Goal: Task Accomplishment & Management: Manage account settings

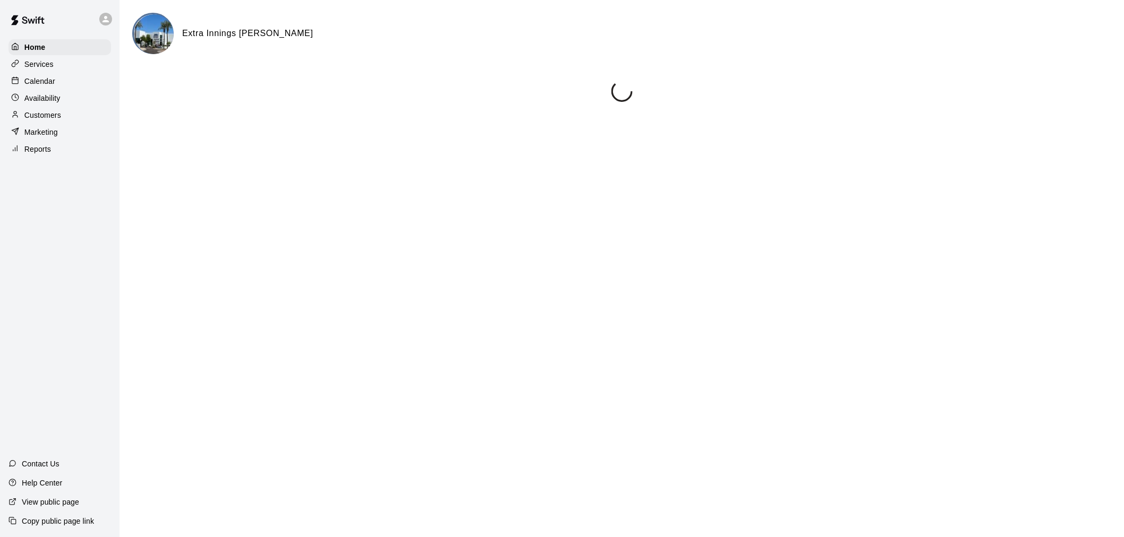
click at [42, 82] on p "Calendar" at bounding box center [39, 81] width 31 height 11
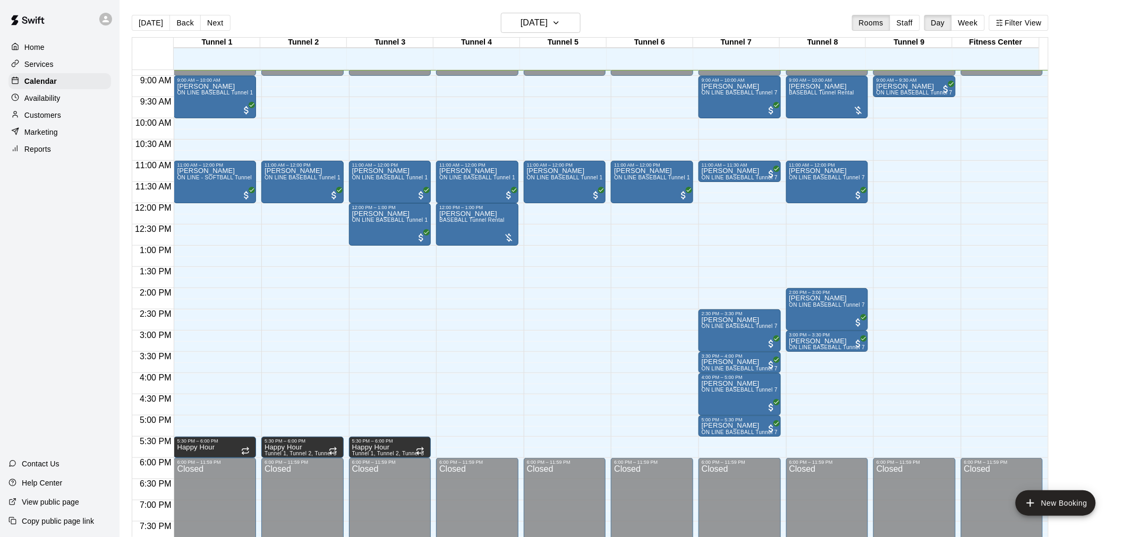
scroll to position [318, 0]
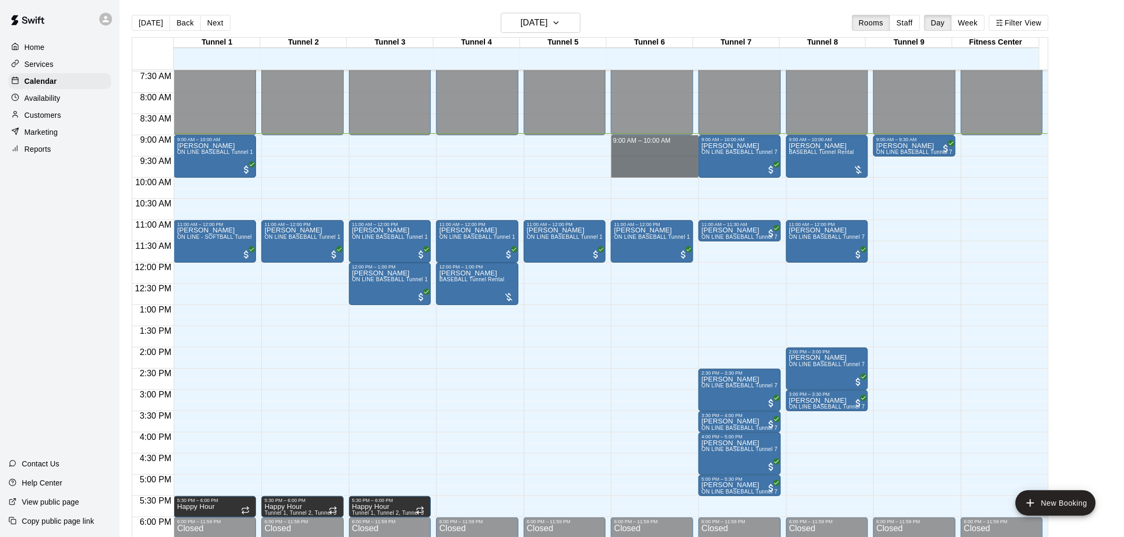
drag, startPoint x: 639, startPoint y: 138, endPoint x: 635, endPoint y: 172, distance: 33.7
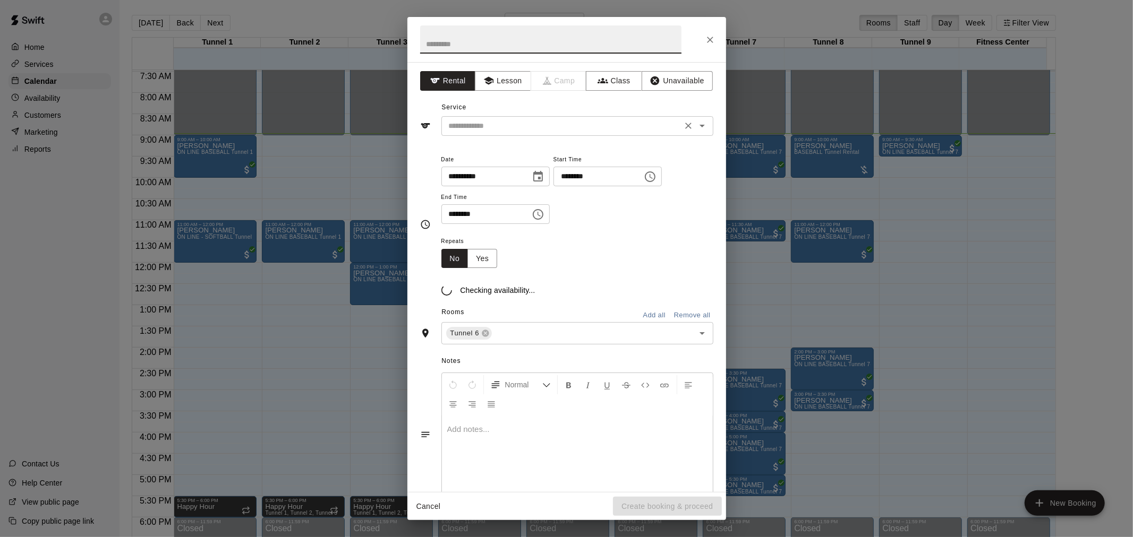
click at [491, 123] on input "text" at bounding box center [561, 125] width 234 height 13
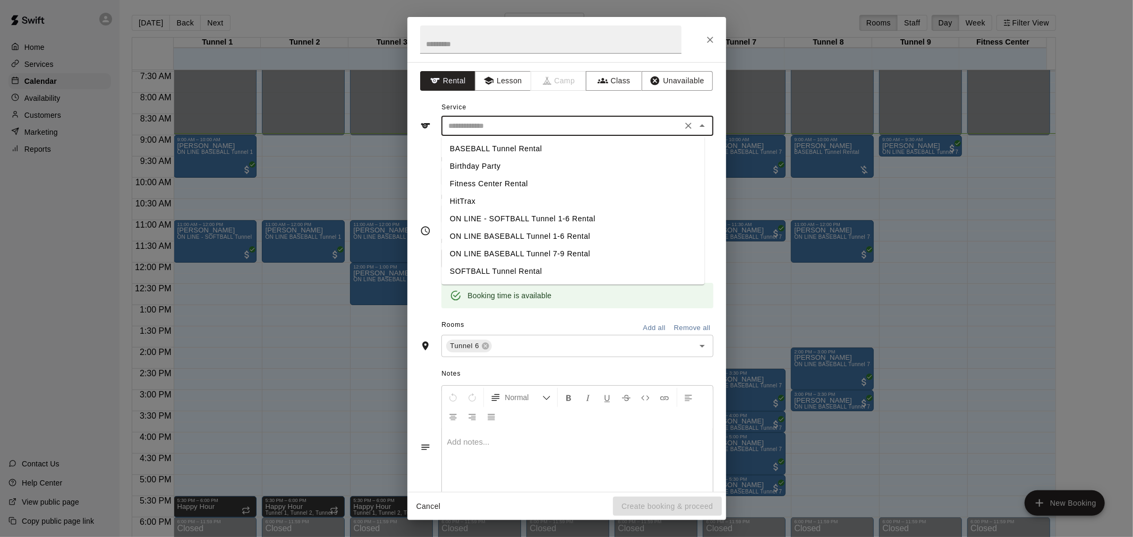
click at [524, 142] on li "BASEBALL Tunnel Rental" at bounding box center [572, 149] width 263 height 18
type input "**********"
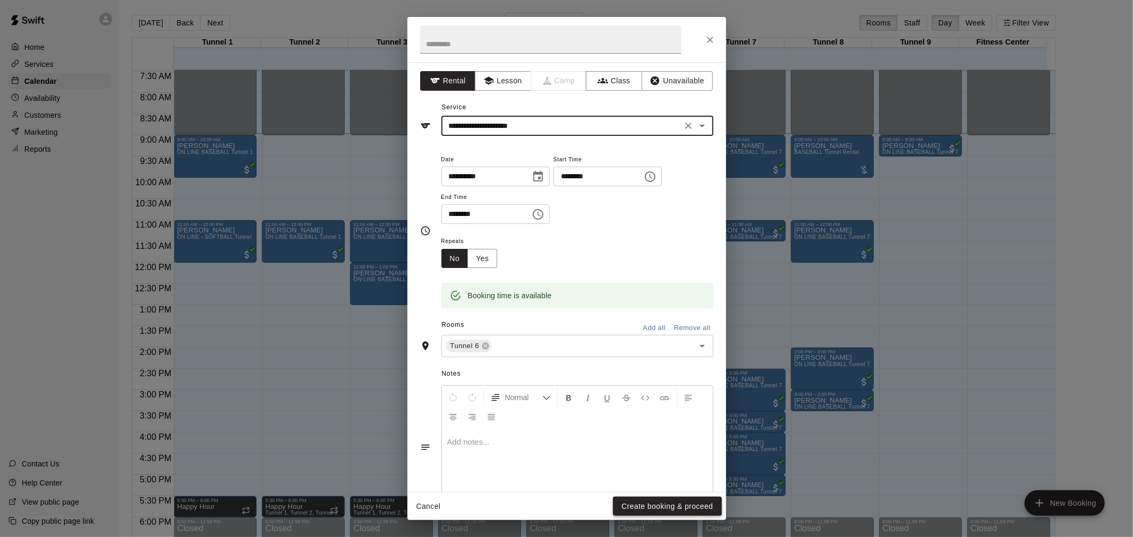
click at [645, 509] on button "Create booking & proceed" at bounding box center [667, 507] width 108 height 20
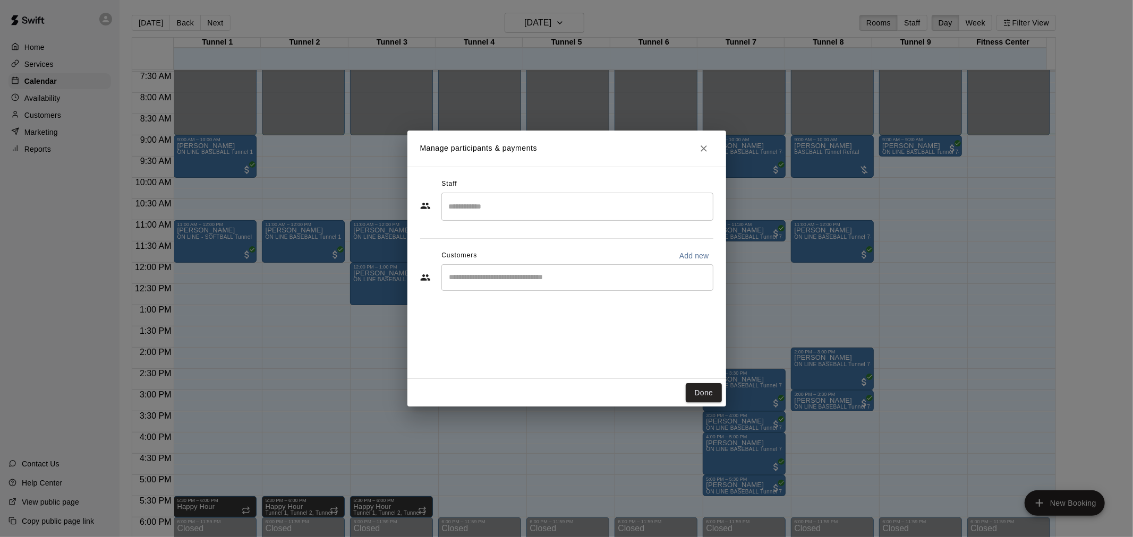
click at [554, 287] on div "​" at bounding box center [577, 277] width 272 height 27
type input "********"
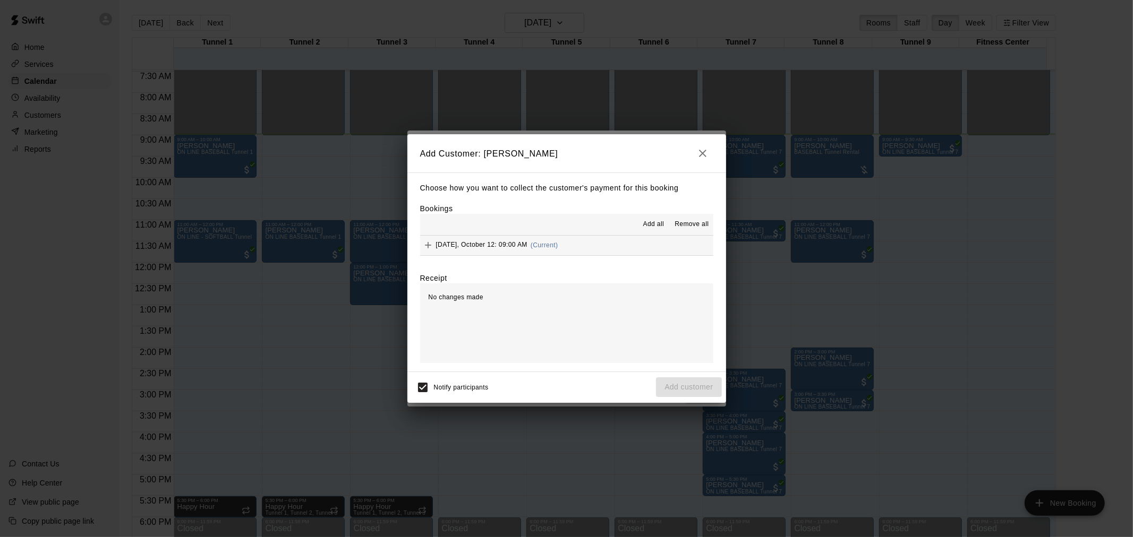
click at [567, 243] on button "[DATE], October 12: 09:00 AM (Current)" at bounding box center [566, 246] width 293 height 20
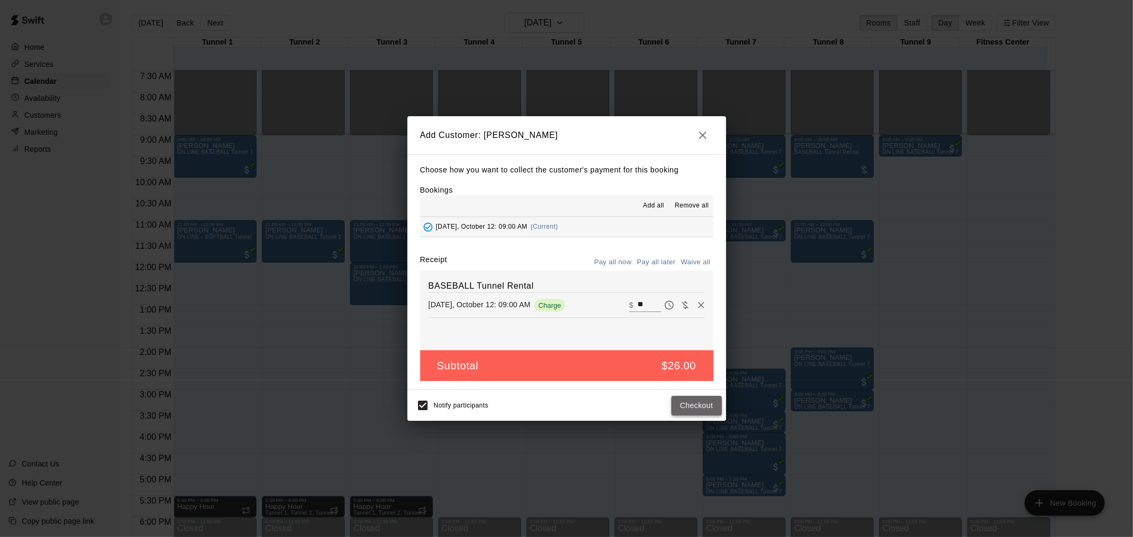
click at [686, 407] on button "Checkout" at bounding box center [696, 406] width 50 height 20
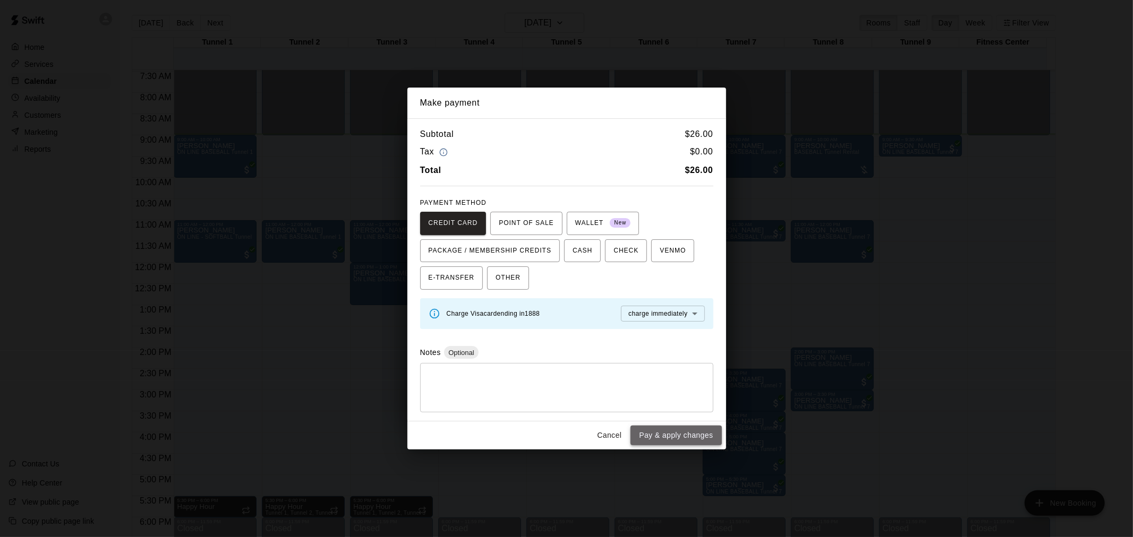
click at [667, 437] on button "Pay & apply changes" at bounding box center [675, 436] width 91 height 20
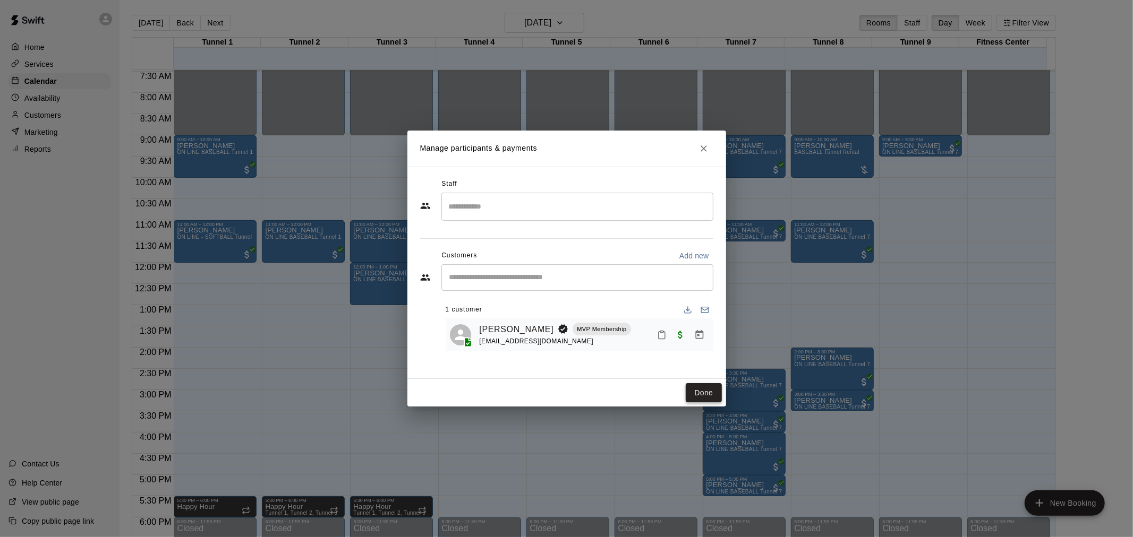
click at [701, 391] on button "Done" at bounding box center [704, 393] width 36 height 20
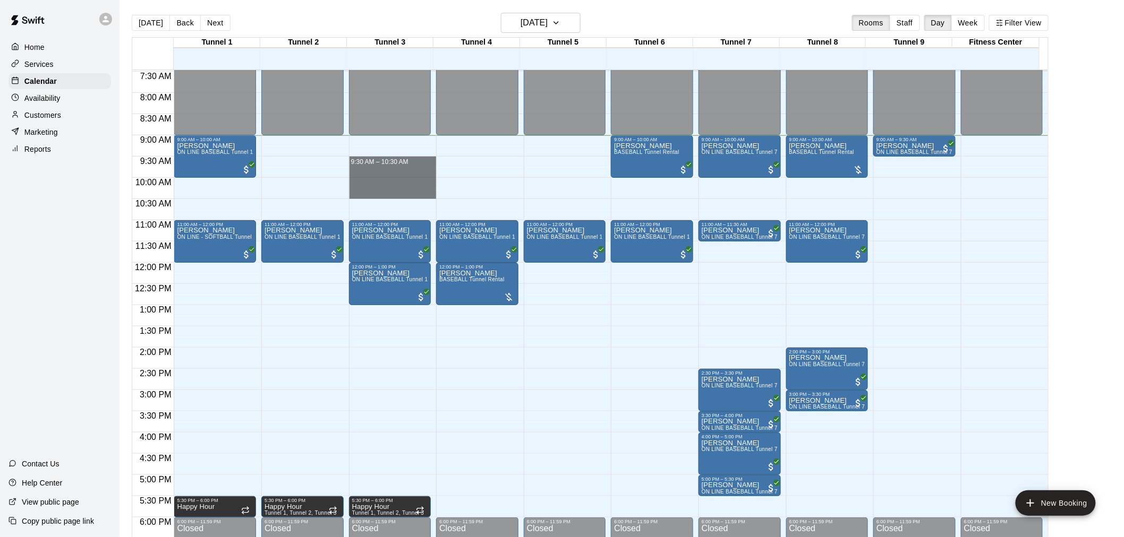
drag, startPoint x: 373, startPoint y: 163, endPoint x: 372, endPoint y: 194, distance: 30.8
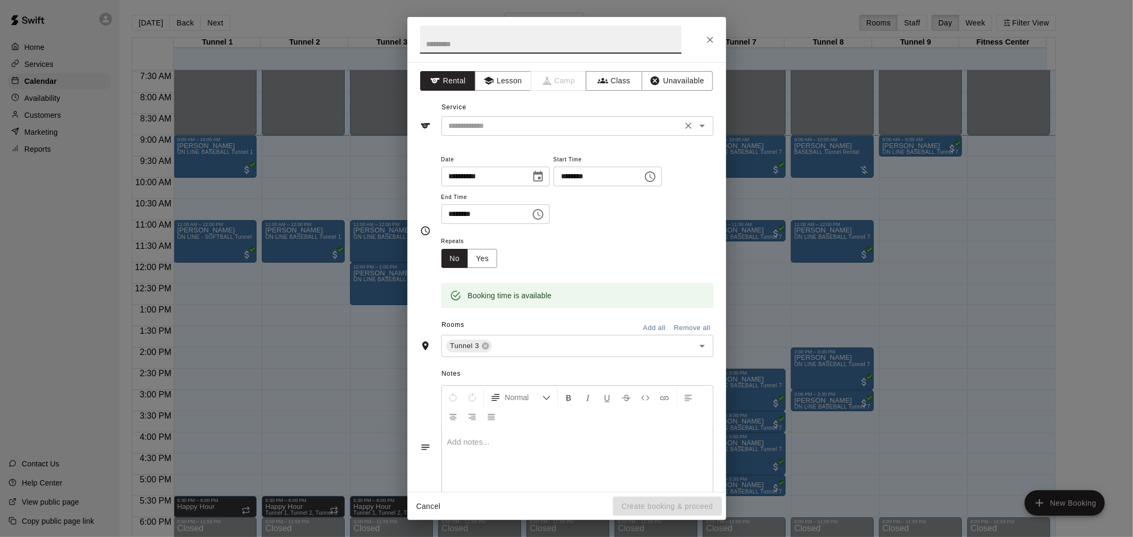
click at [486, 130] on input "text" at bounding box center [561, 125] width 234 height 13
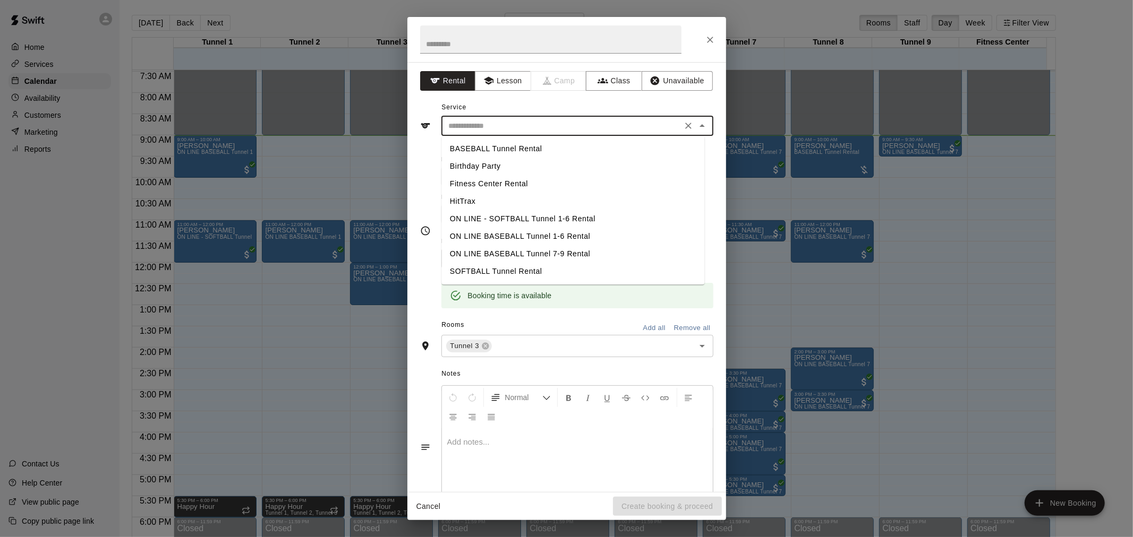
click at [540, 147] on li "BASEBALL Tunnel Rental" at bounding box center [572, 149] width 263 height 18
type input "**********"
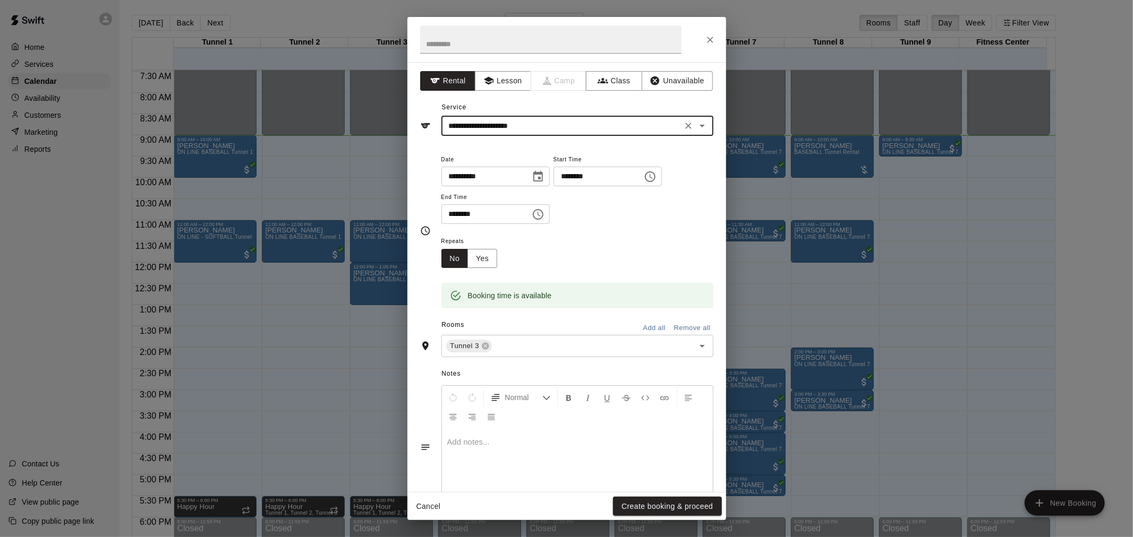
drag, startPoint x: 655, startPoint y: 497, endPoint x: 664, endPoint y: 498, distance: 9.2
click at [655, 497] on button "Create booking & proceed" at bounding box center [667, 507] width 108 height 20
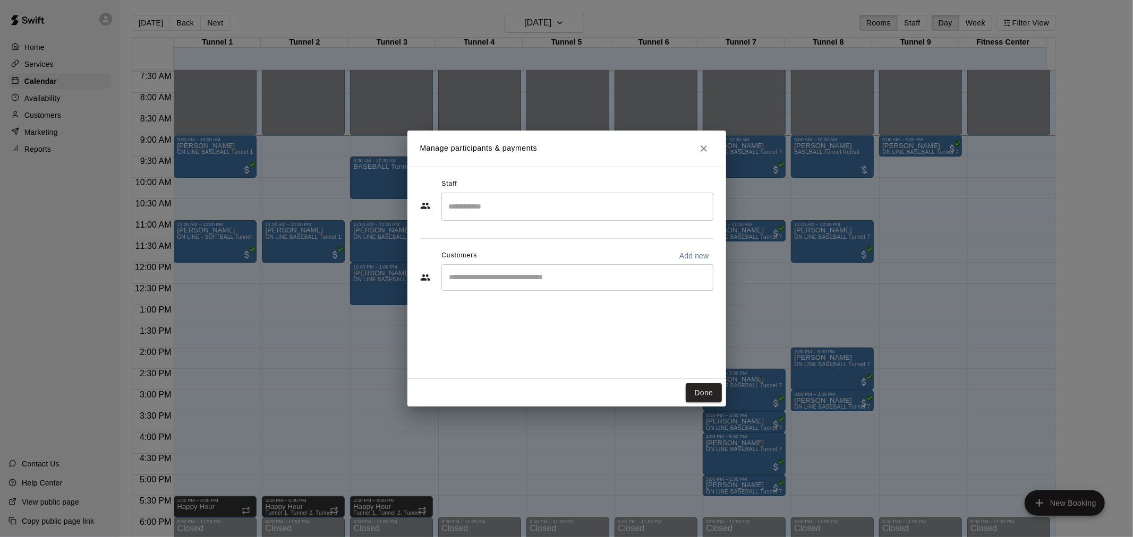
click at [628, 277] on input "Start typing to search customers..." at bounding box center [577, 277] width 262 height 11
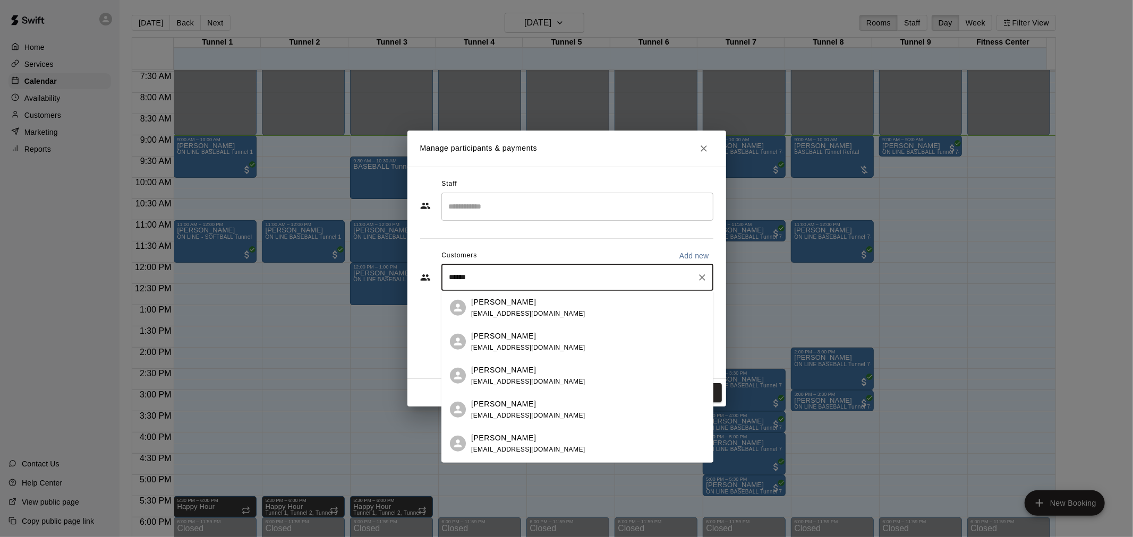
type input "*******"
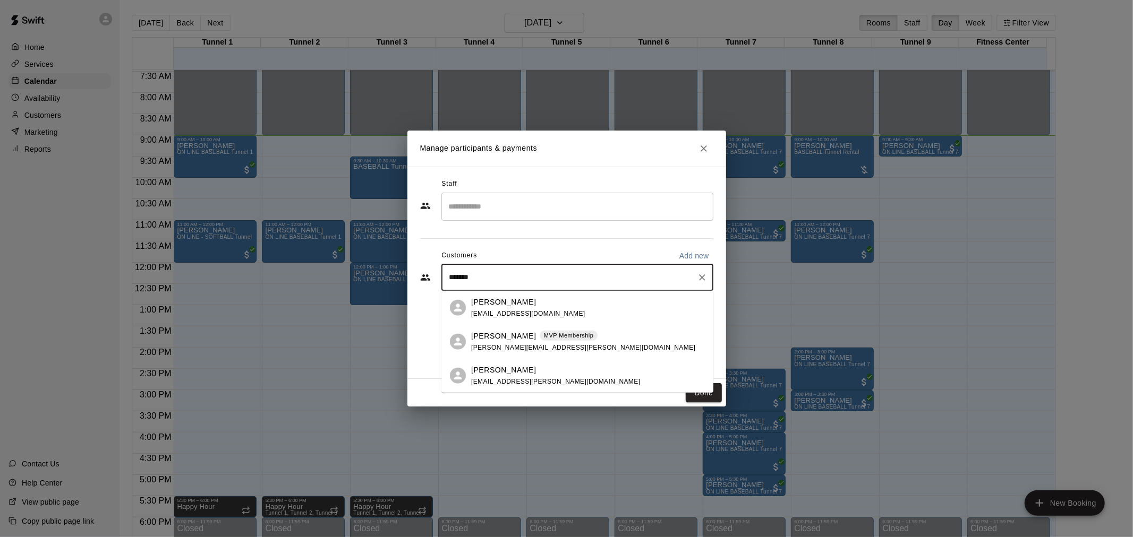
click at [619, 341] on div "[PERSON_NAME] MVP Membership [PERSON_NAME][EMAIL_ADDRESS][PERSON_NAME][DOMAIN_N…" at bounding box center [588, 341] width 234 height 23
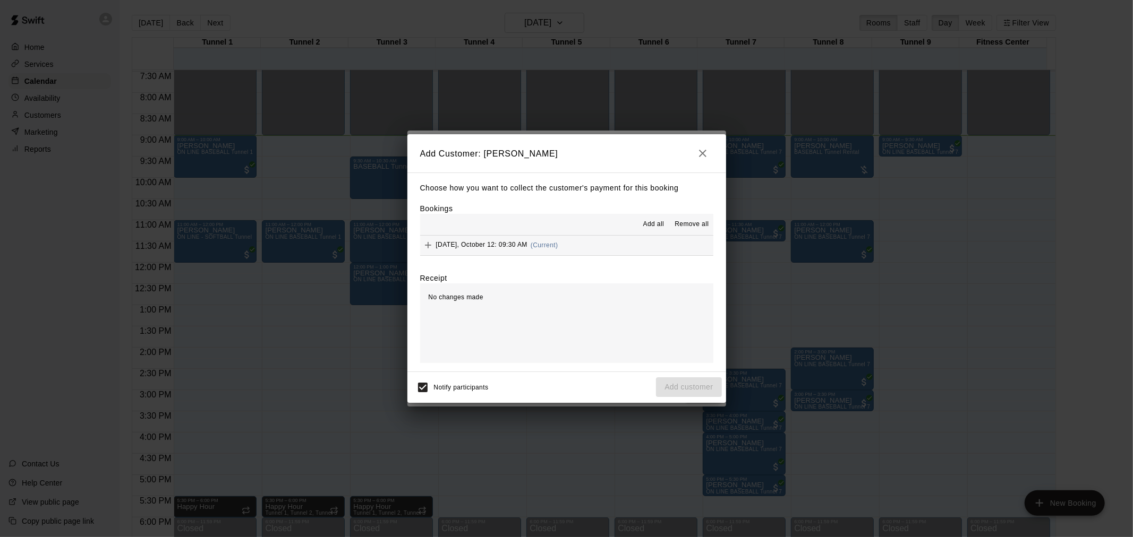
click at [592, 244] on button "[DATE], October 12: 09:30 AM (Current)" at bounding box center [566, 246] width 293 height 20
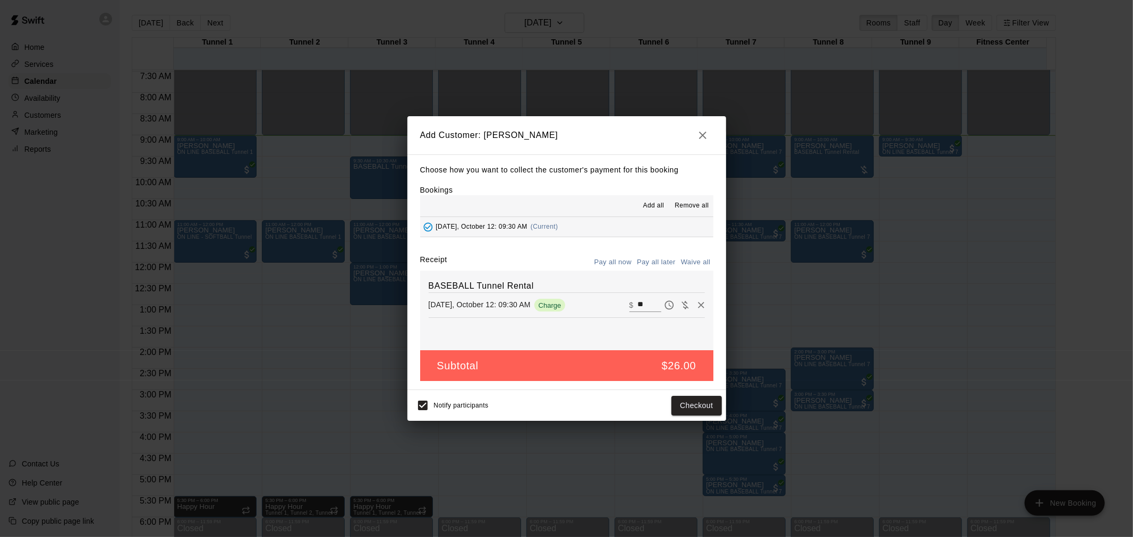
click at [666, 259] on button "Pay all later" at bounding box center [656, 262] width 44 height 16
click at [710, 414] on button "Add customer" at bounding box center [688, 406] width 65 height 20
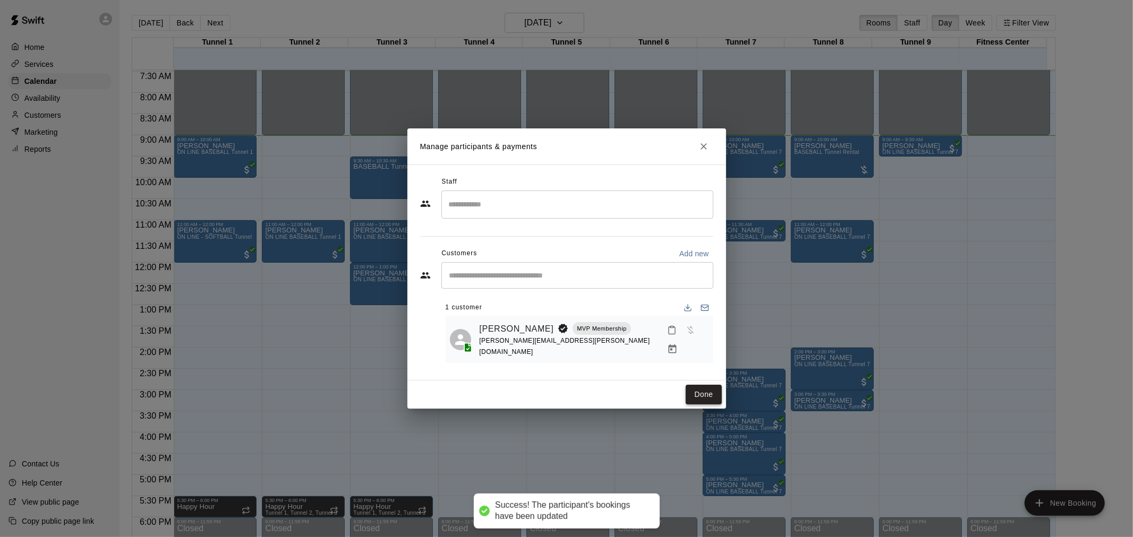
click at [707, 396] on button "Done" at bounding box center [704, 395] width 36 height 20
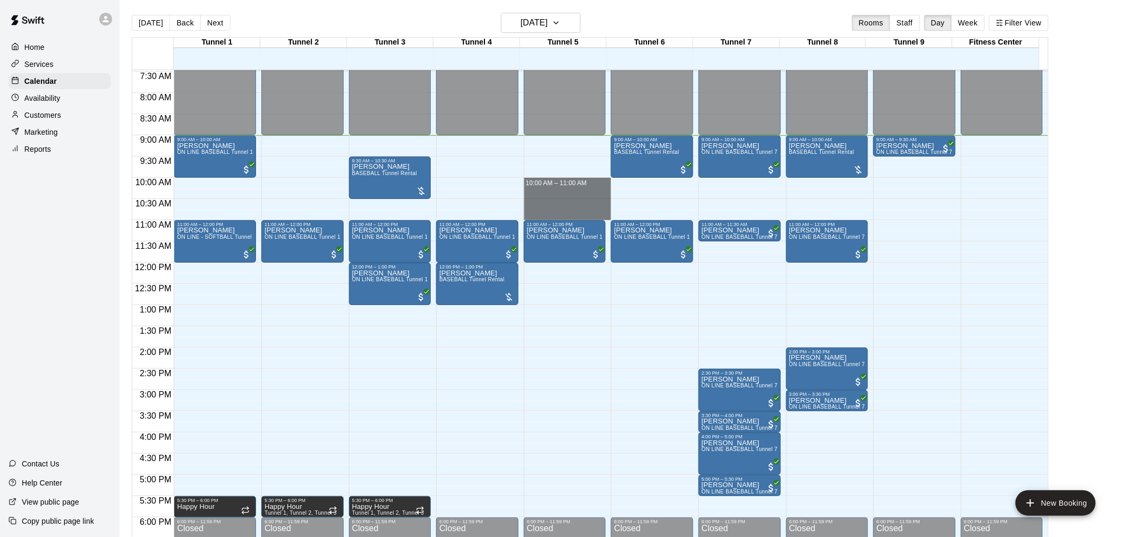
drag, startPoint x: 557, startPoint y: 178, endPoint x: 557, endPoint y: 216, distance: 37.2
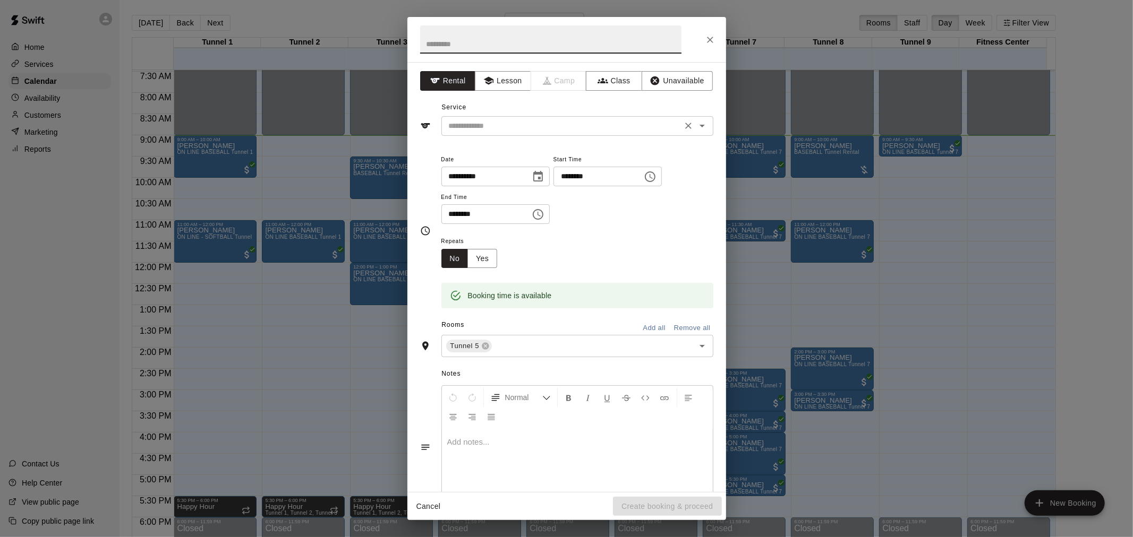
click at [621, 135] on div "​" at bounding box center [577, 126] width 272 height 20
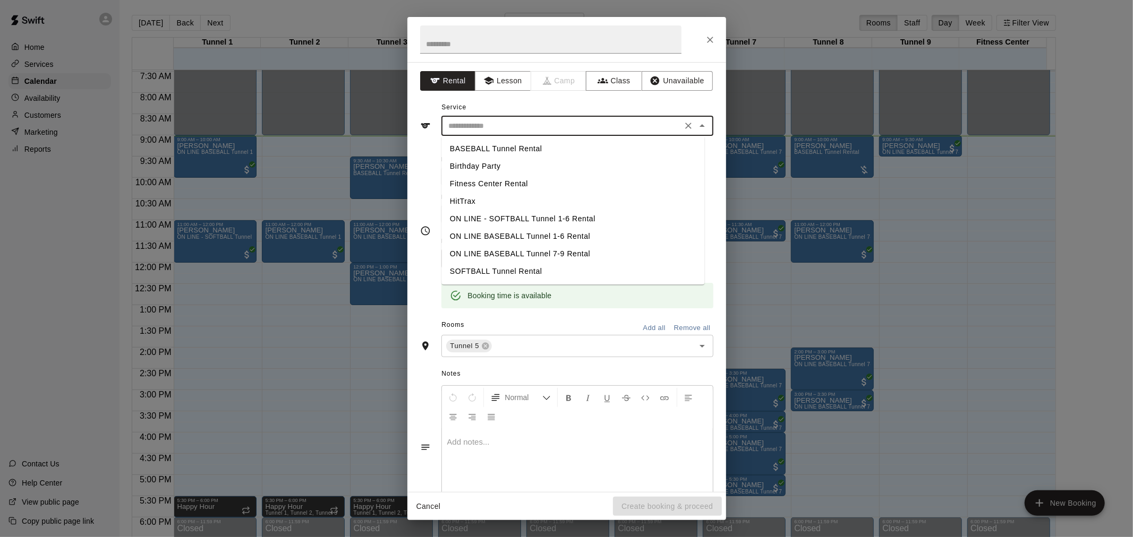
click at [531, 138] on ul "BASEBALL Tunnel Rental Birthday Party Fitness Center Rental HitTrax ON LINE - S…" at bounding box center [572, 210] width 263 height 149
click at [530, 140] on li "BASEBALL Tunnel Rental" at bounding box center [572, 149] width 263 height 18
type input "**********"
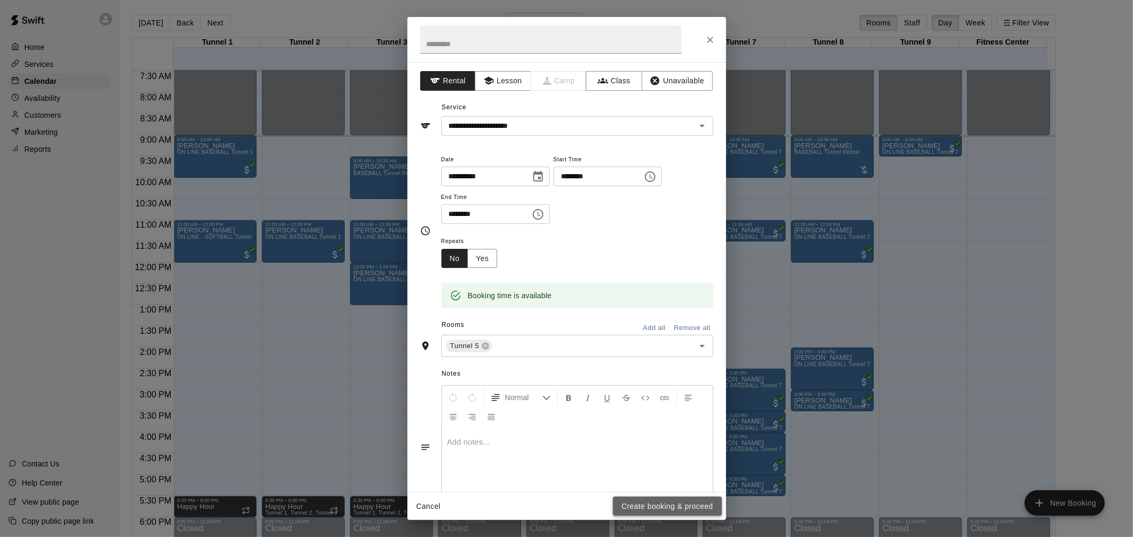
click at [692, 501] on button "Create booking & proceed" at bounding box center [667, 507] width 108 height 20
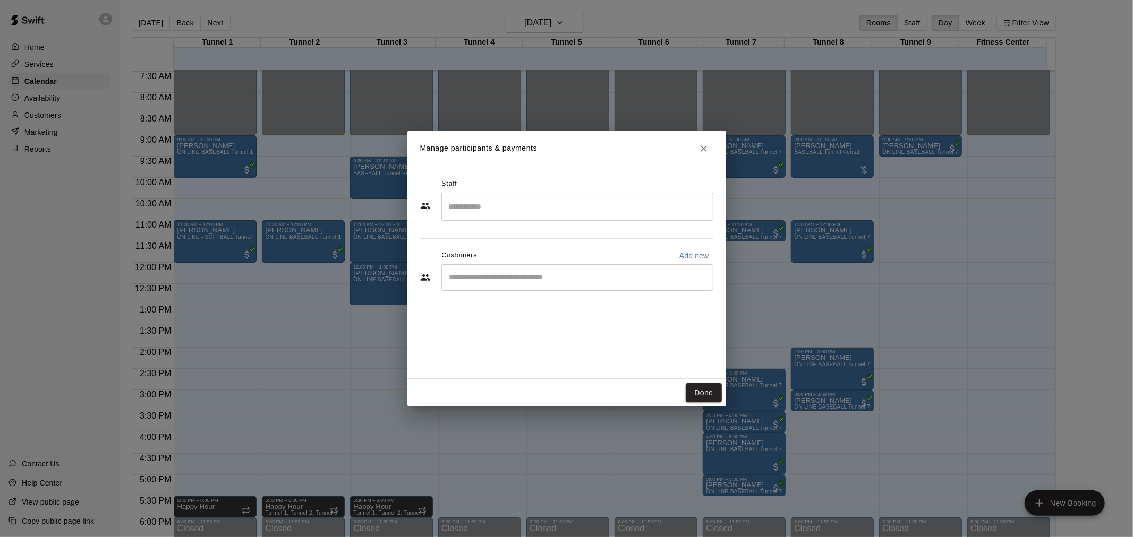
click at [583, 287] on div "​" at bounding box center [577, 277] width 272 height 27
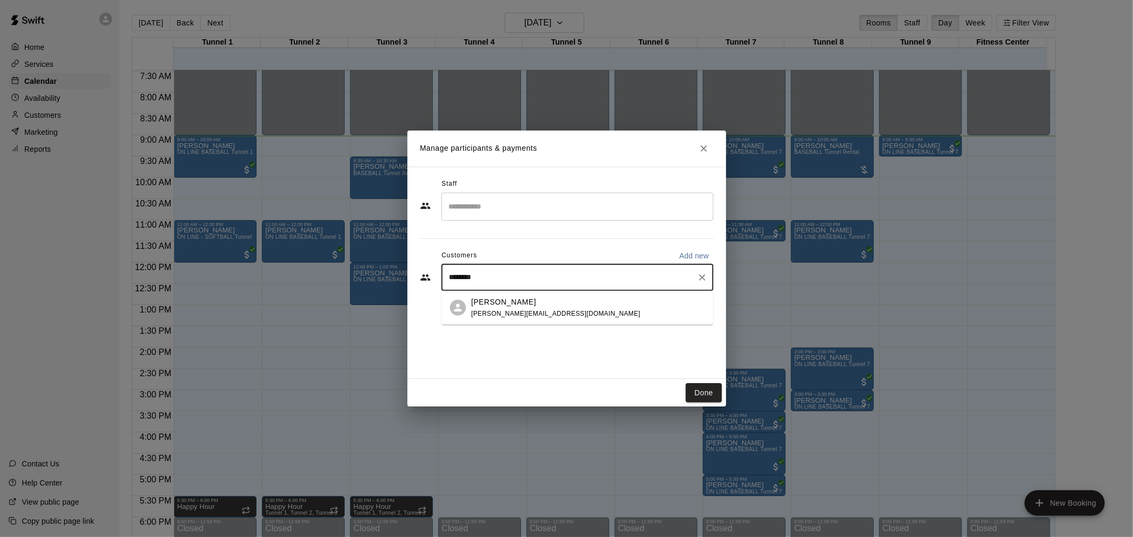
type input "*********"
click at [582, 296] on div "[PERSON_NAME] [EMAIL_ADDRESS][DOMAIN_NAME]" at bounding box center [588, 307] width 234 height 23
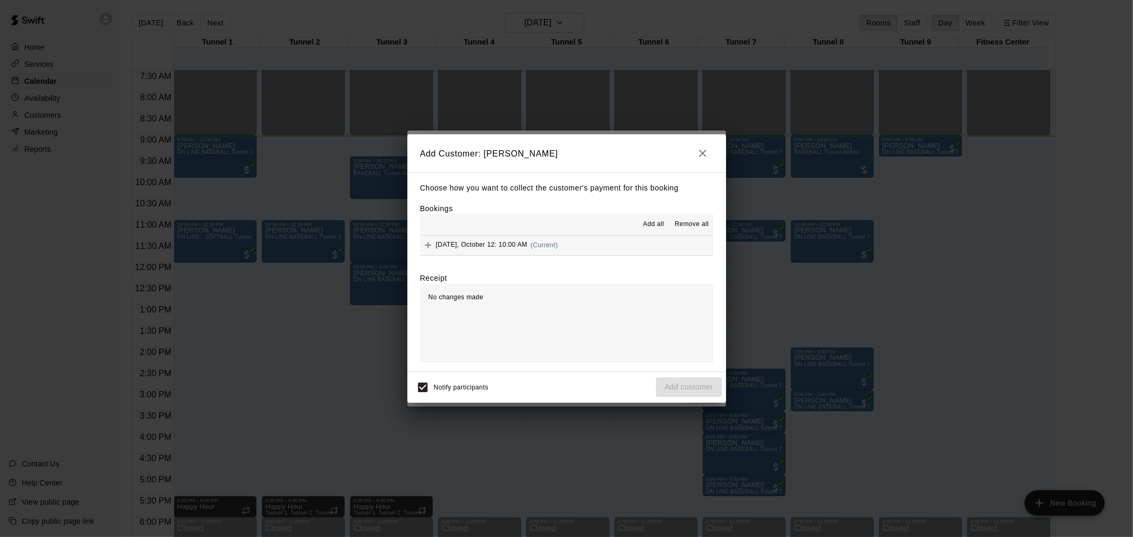
click at [556, 241] on div "[DATE], October 12: 10:00 AM (Current)" at bounding box center [489, 245] width 138 height 16
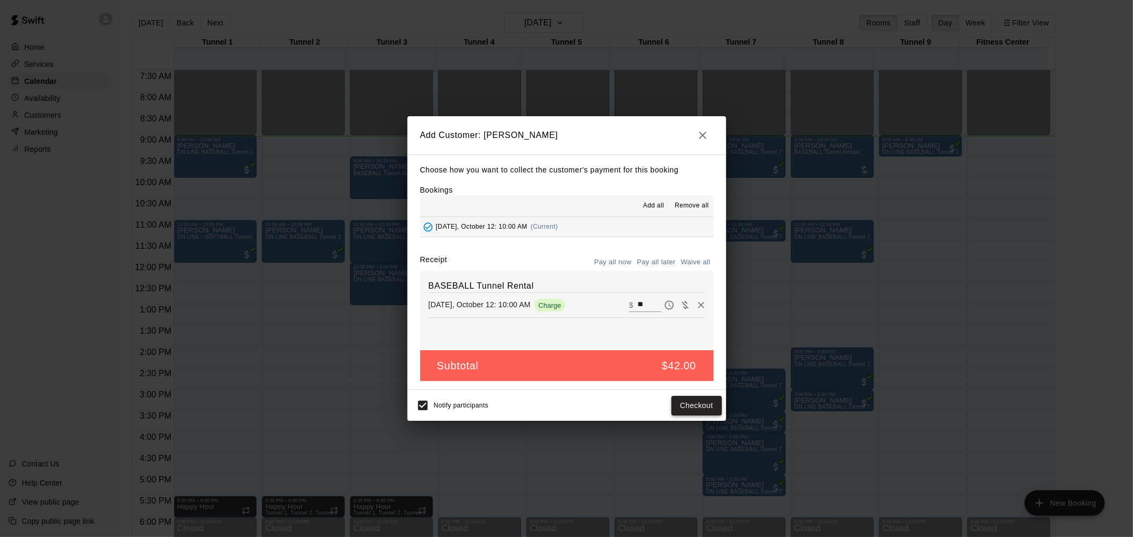
click at [690, 406] on button "Checkout" at bounding box center [696, 406] width 50 height 20
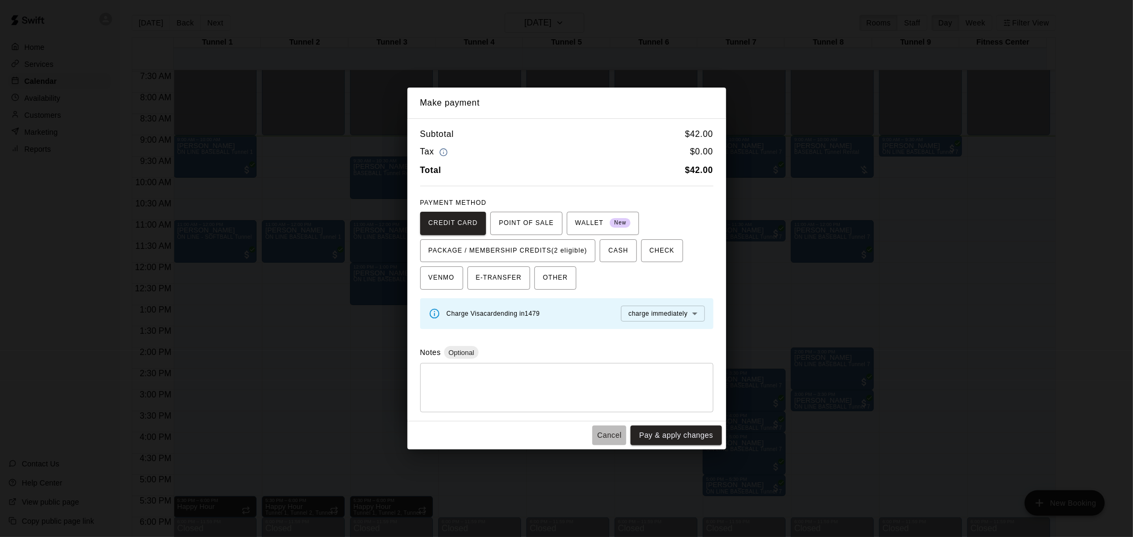
click at [618, 429] on button "Cancel" at bounding box center [609, 436] width 34 height 20
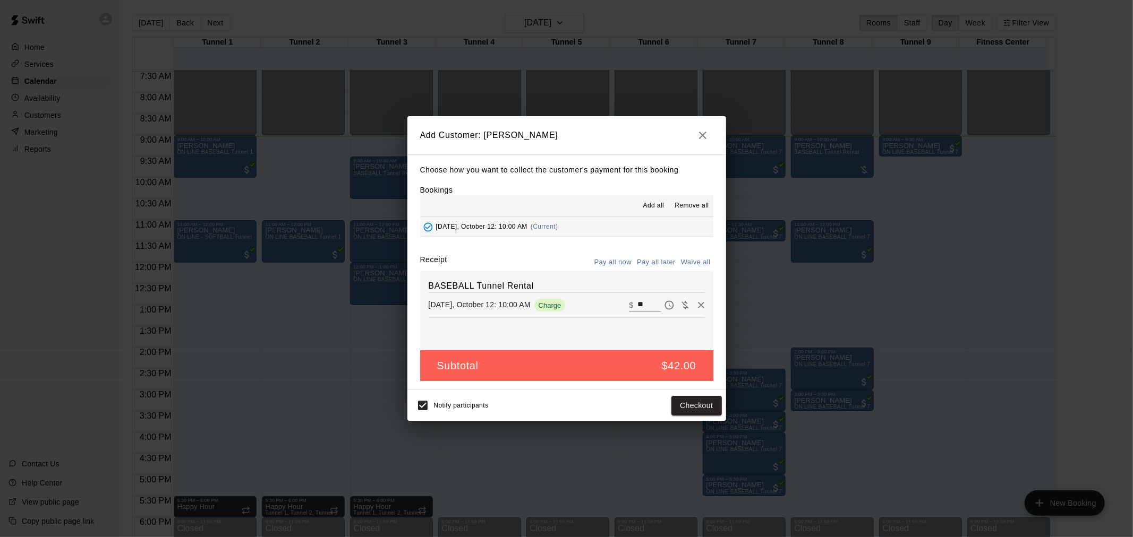
click at [647, 268] on button "Pay all later" at bounding box center [656, 262] width 44 height 16
click at [708, 410] on button "Add customer" at bounding box center [688, 406] width 65 height 20
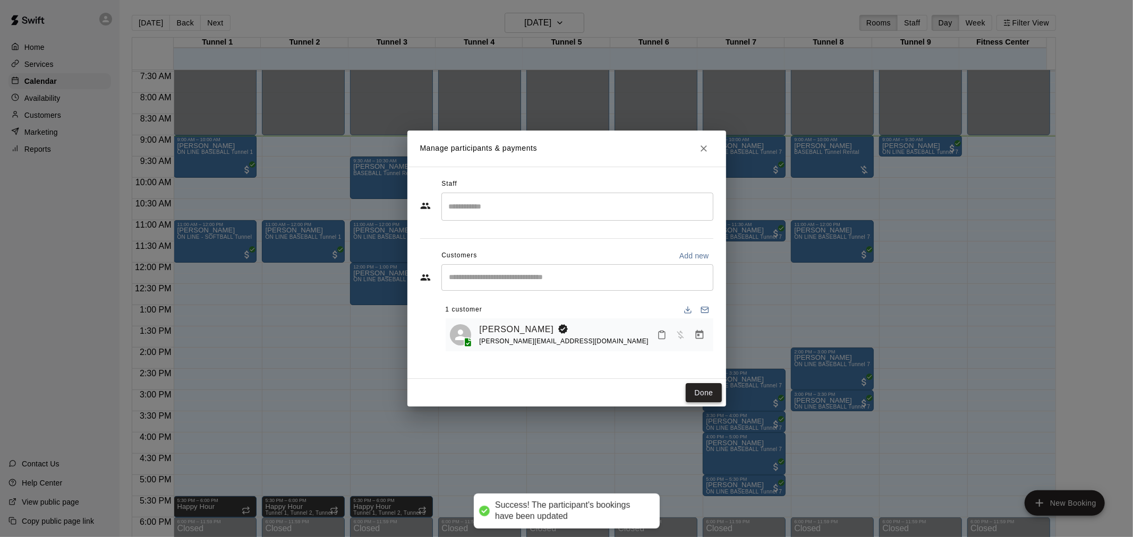
click at [715, 395] on button "Done" at bounding box center [704, 393] width 36 height 20
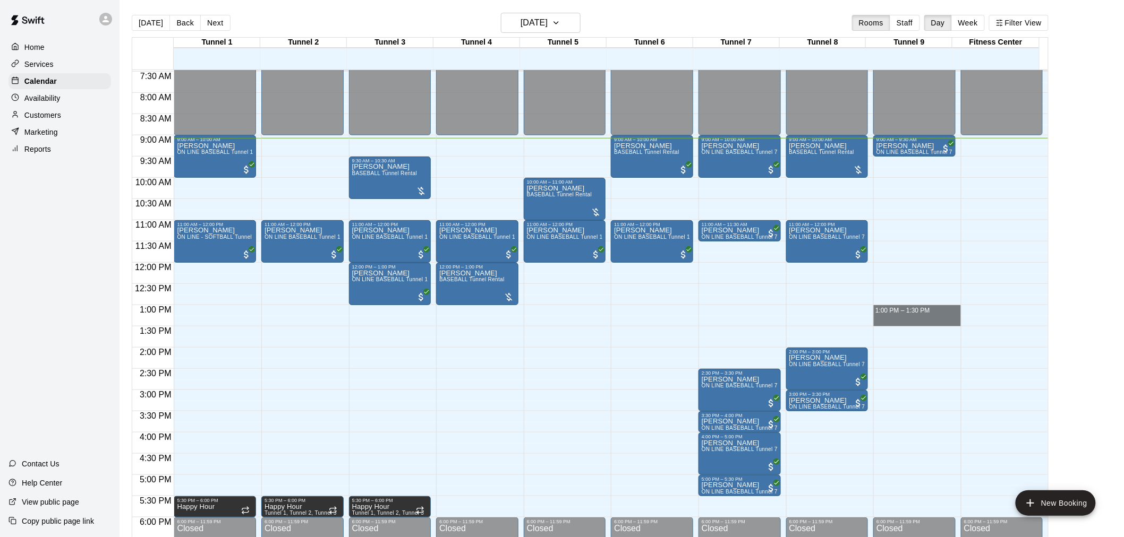
drag, startPoint x: 898, startPoint y: 309, endPoint x: 896, endPoint y: 321, distance: 12.3
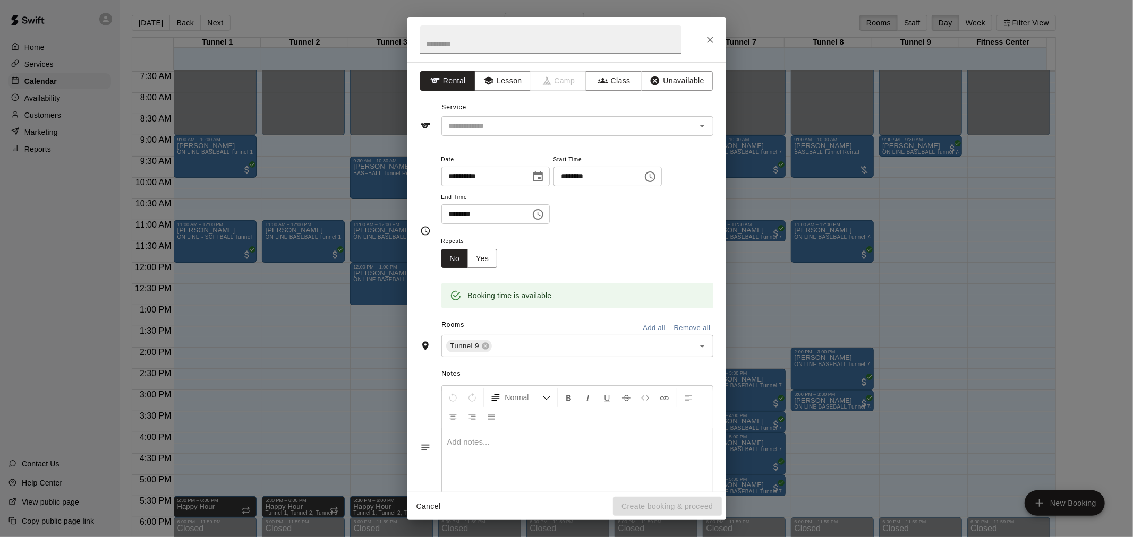
click at [699, 42] on div at bounding box center [566, 39] width 319 height 45
click at [703, 39] on button "Close" at bounding box center [709, 39] width 19 height 19
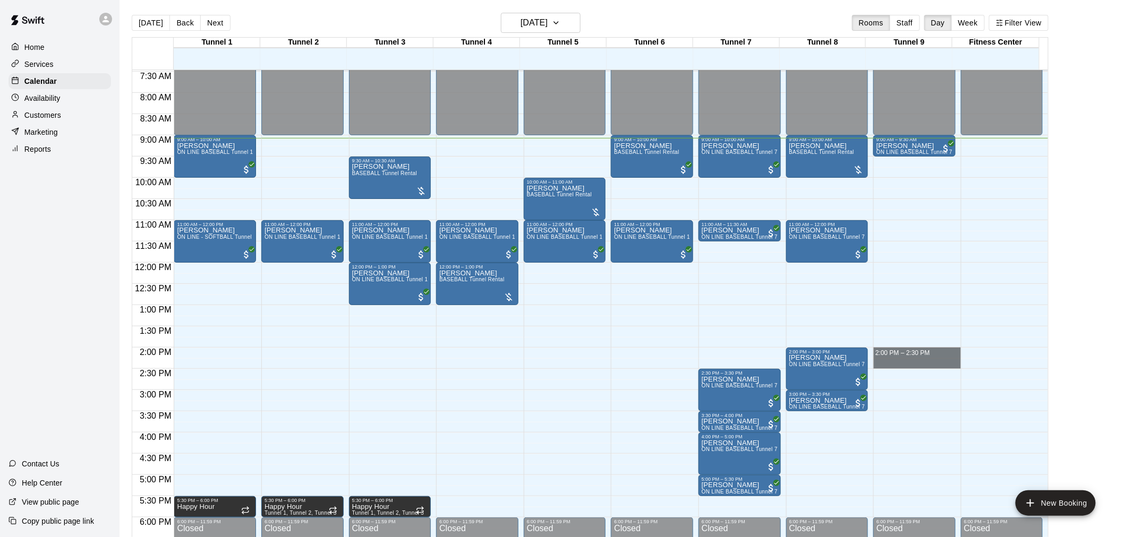
drag, startPoint x: 907, startPoint y: 352, endPoint x: 906, endPoint y: 358, distance: 7.0
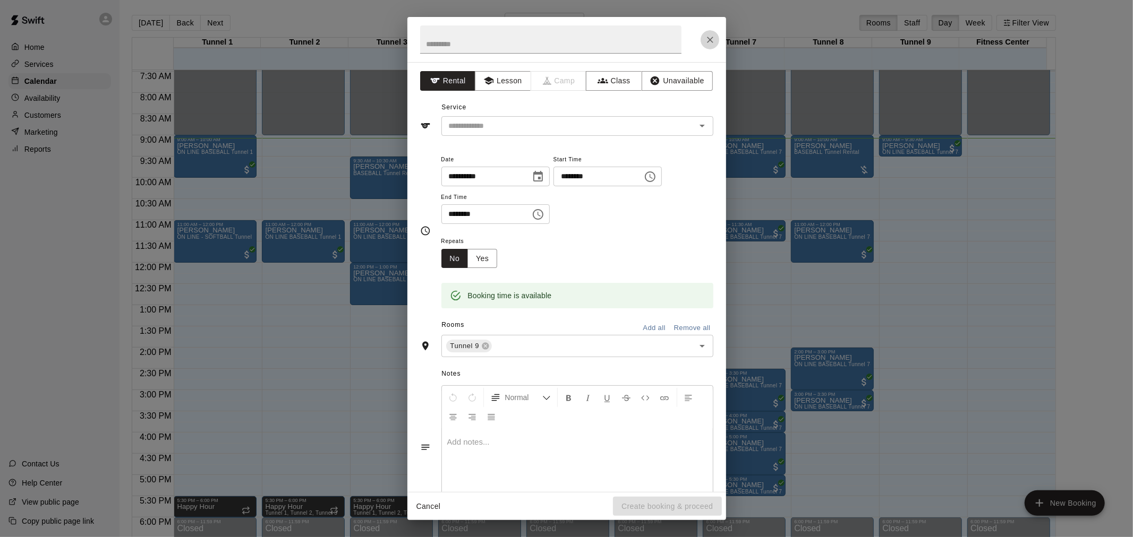
click at [707, 38] on icon "Close" at bounding box center [710, 40] width 6 height 6
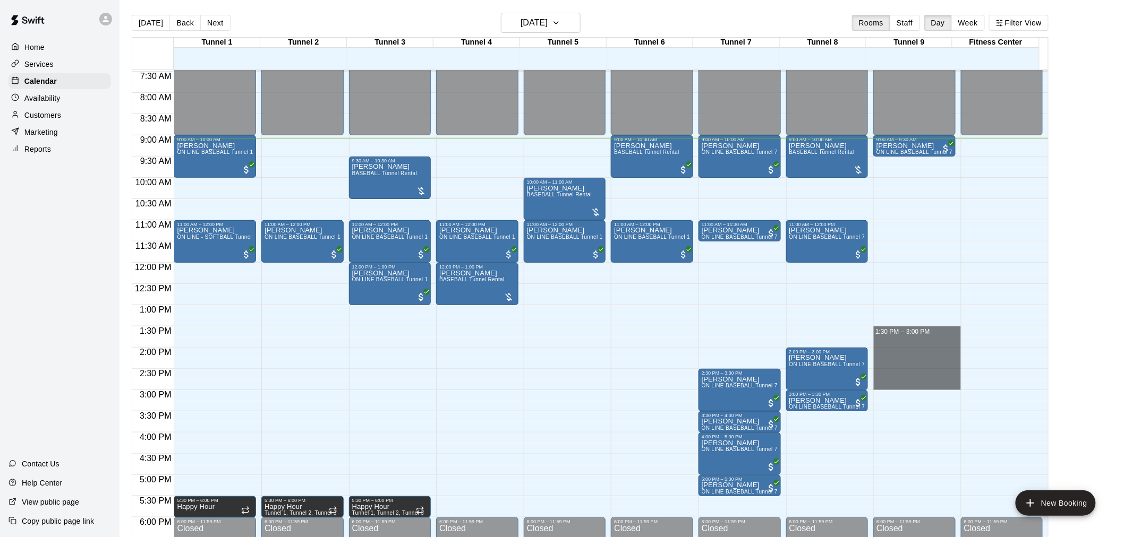
drag, startPoint x: 906, startPoint y: 335, endPoint x: 901, endPoint y: 389, distance: 53.8
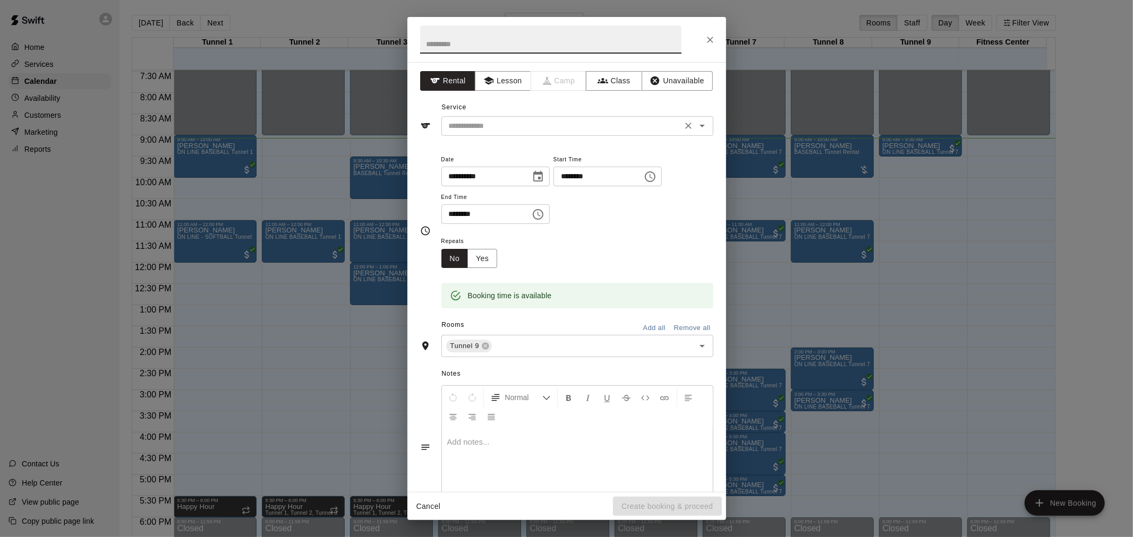
click at [532, 125] on input "text" at bounding box center [561, 125] width 234 height 13
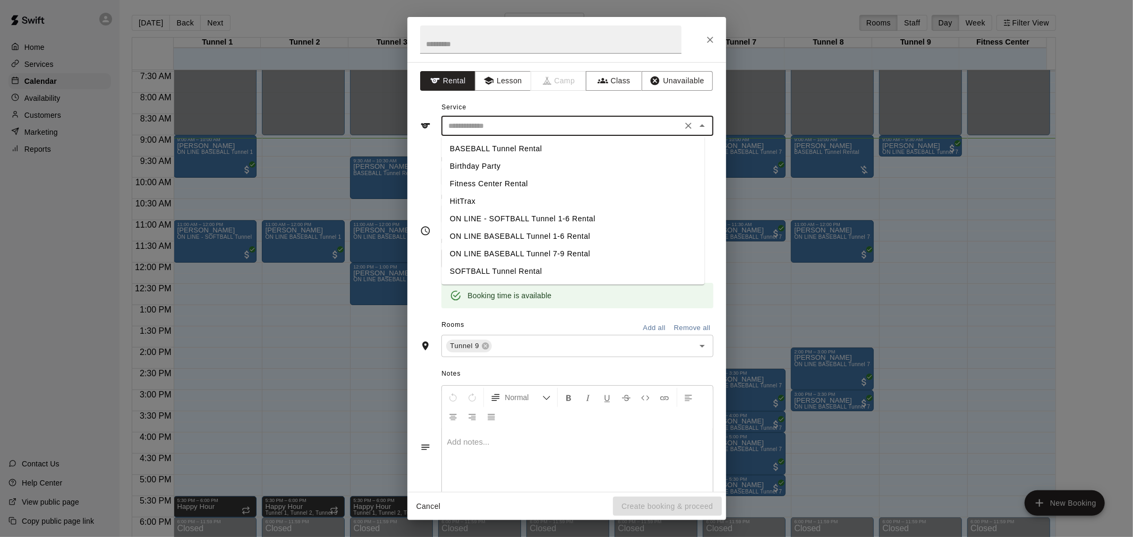
click at [535, 145] on li "BASEBALL Tunnel Rental" at bounding box center [572, 149] width 263 height 18
type input "**********"
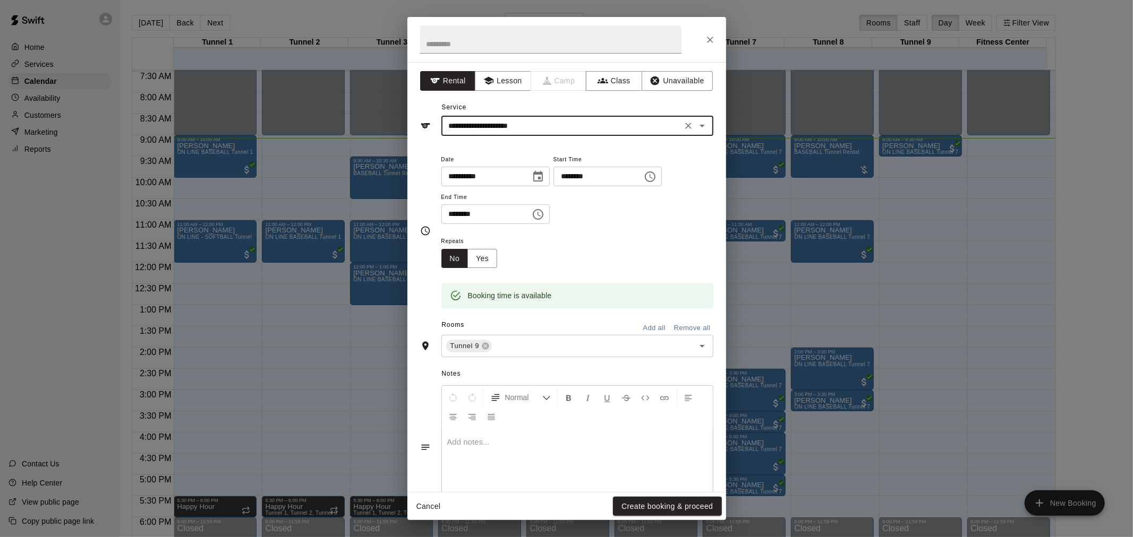
click at [685, 508] on button "Create booking & proceed" at bounding box center [667, 507] width 108 height 20
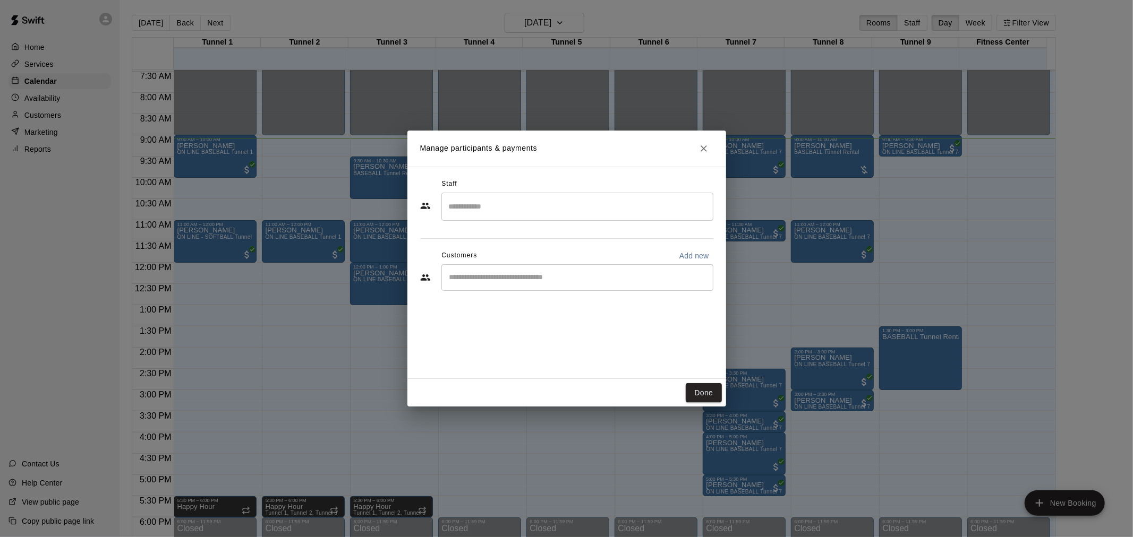
click at [519, 280] on input "Start typing to search customers..." at bounding box center [577, 277] width 262 height 11
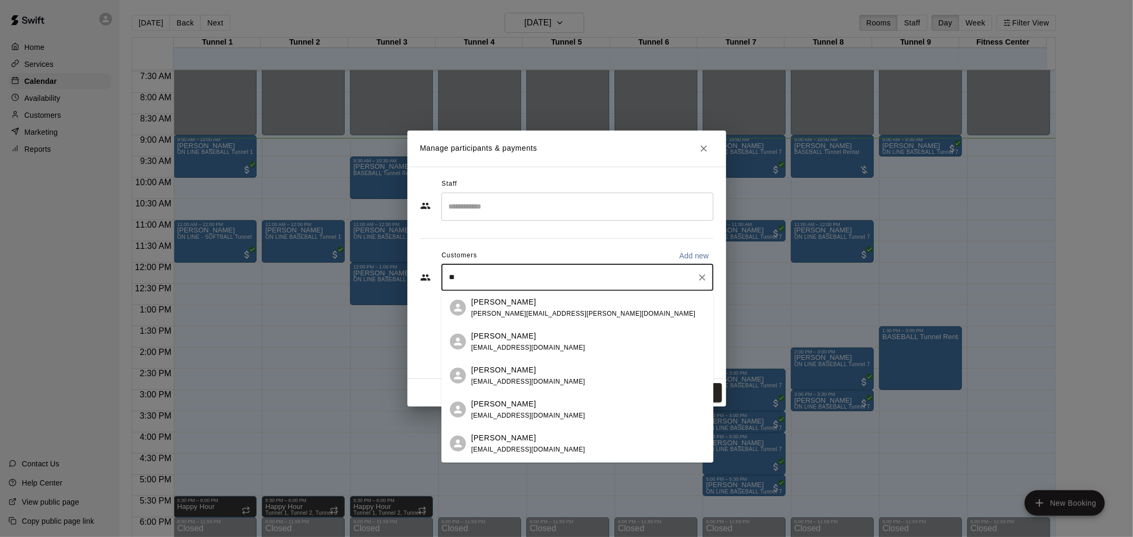
type input "*"
type input "****"
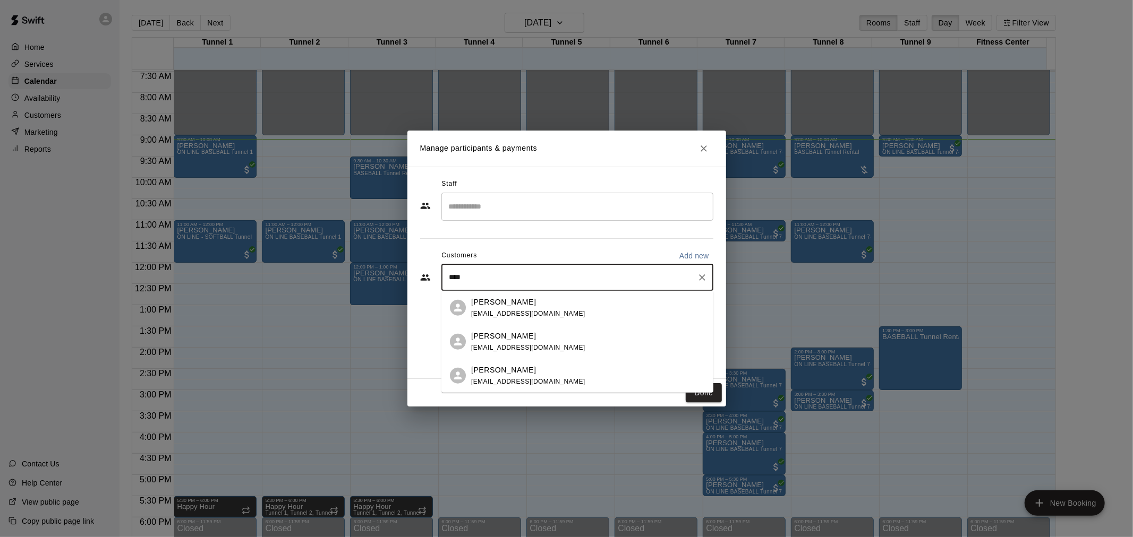
click at [535, 295] on div "[PERSON_NAME] [EMAIL_ADDRESS][DOMAIN_NAME]" at bounding box center [577, 308] width 272 height 34
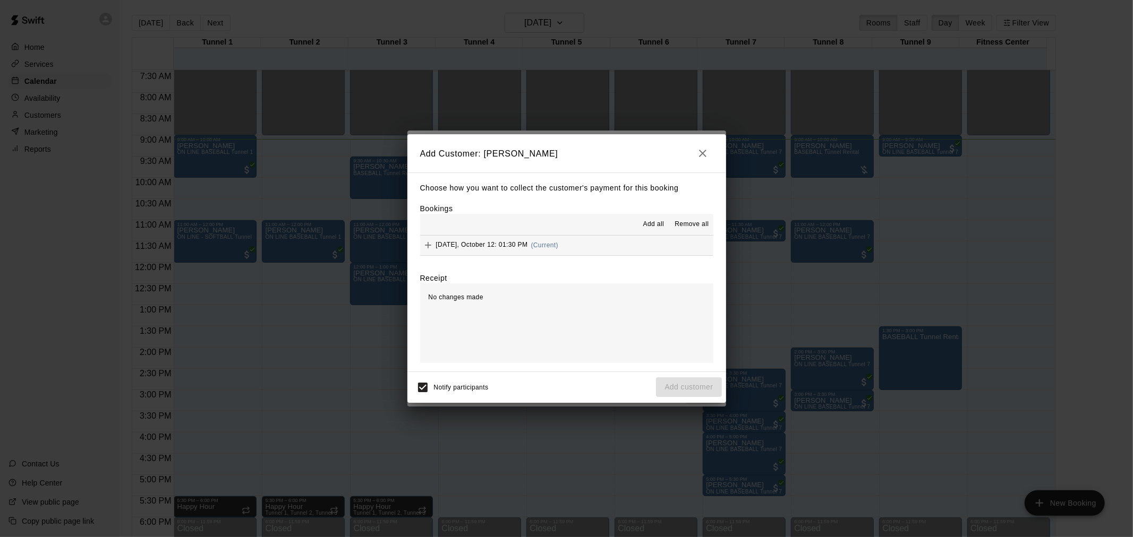
click at [590, 244] on button "[DATE], October 12: 01:30 PM (Current)" at bounding box center [566, 246] width 293 height 20
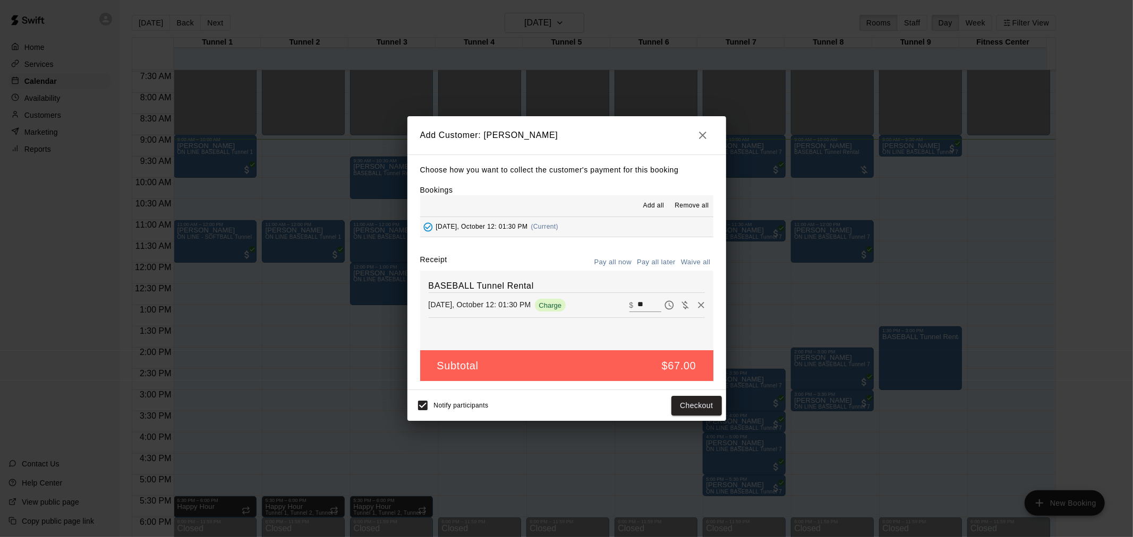
click at [659, 267] on button "Pay all later" at bounding box center [656, 262] width 44 height 16
click at [708, 407] on button "Add customer" at bounding box center [688, 406] width 65 height 20
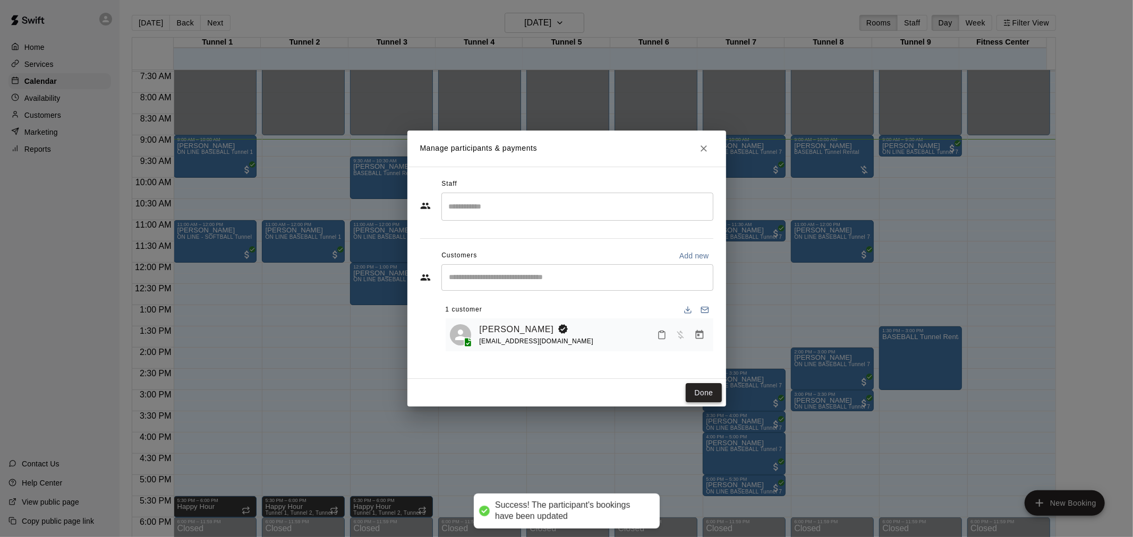
click at [699, 394] on button "Done" at bounding box center [704, 393] width 36 height 20
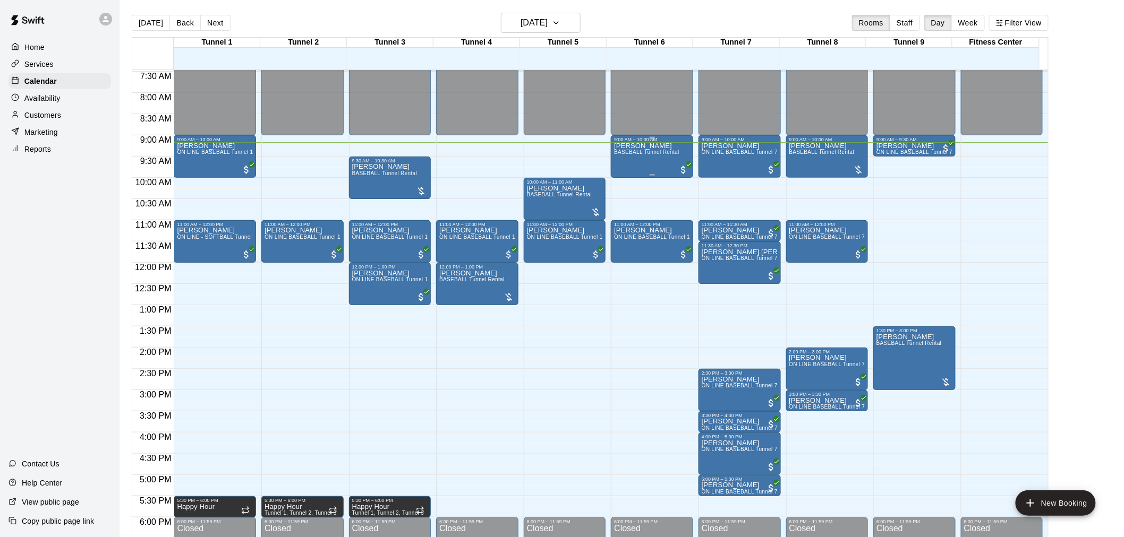
click at [652, 154] on span "BASEBALL Tunnel Rental" at bounding box center [646, 152] width 65 height 6
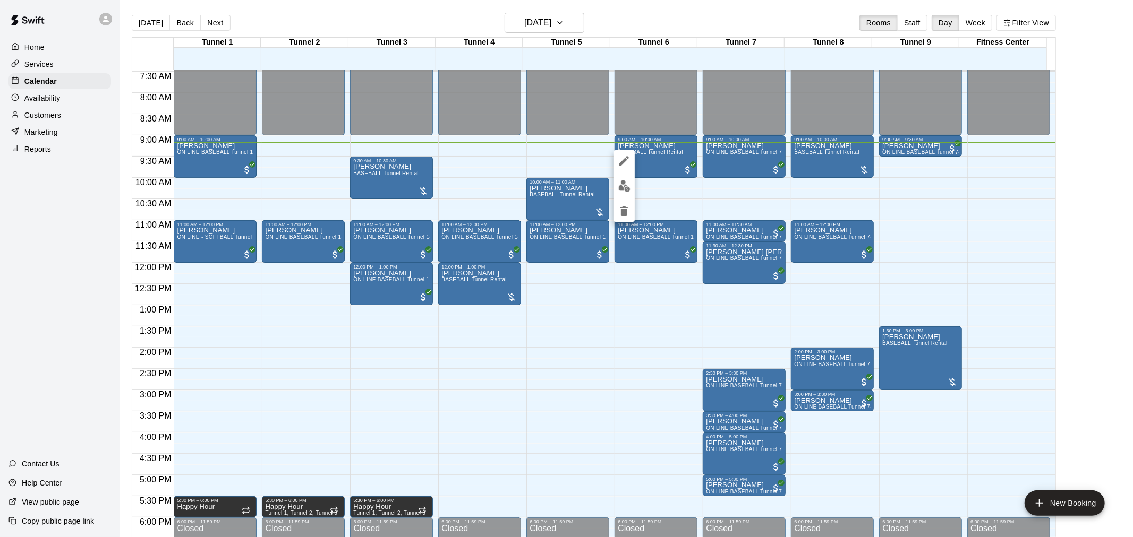
click at [627, 184] on img "edit" at bounding box center [624, 186] width 12 height 12
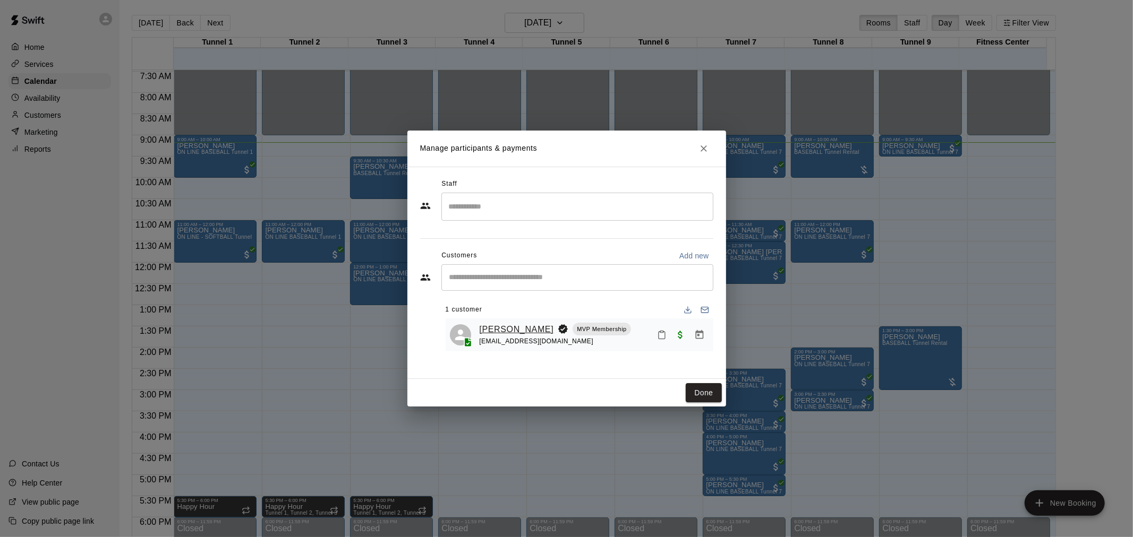
click at [518, 331] on link "[PERSON_NAME]" at bounding box center [517, 330] width 74 height 14
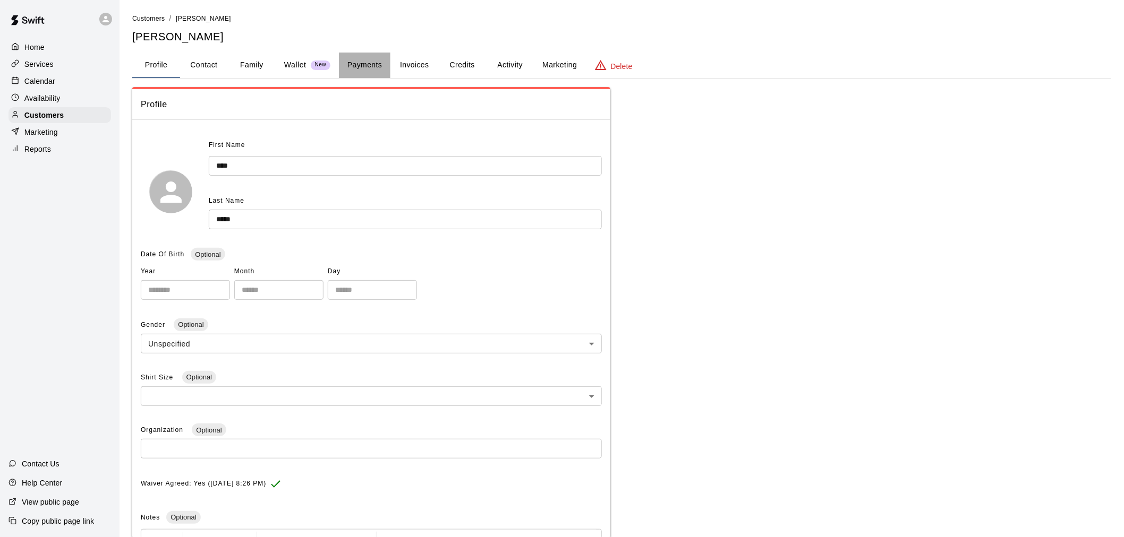
click at [381, 61] on button "Payments" at bounding box center [365, 65] width 52 height 25
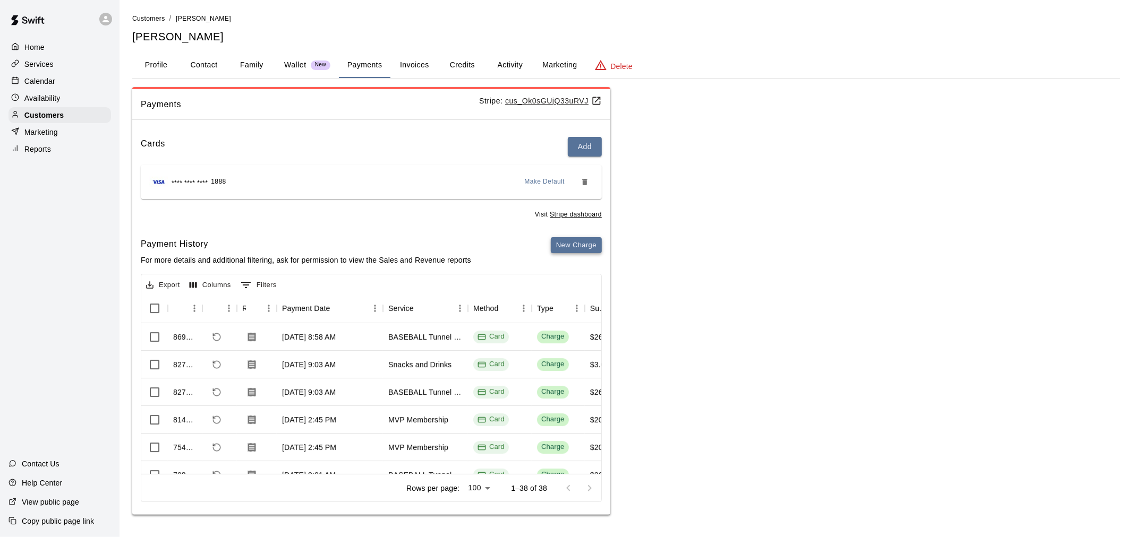
click at [579, 248] on button "New Charge" at bounding box center [576, 245] width 51 height 16
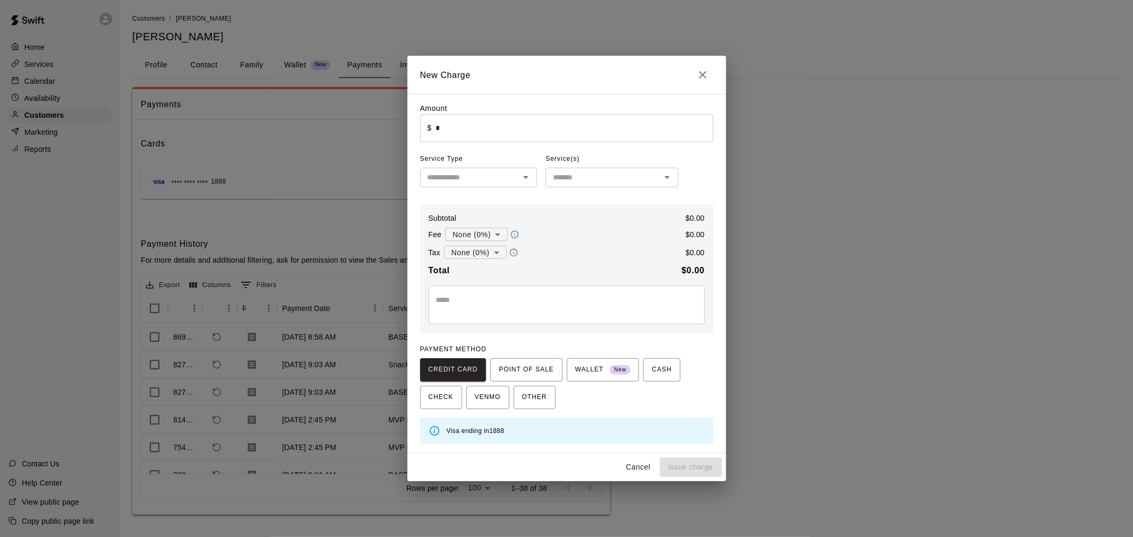
click at [496, 114] on div "Amount ​ $ * ​" at bounding box center [566, 122] width 293 height 39
click at [495, 129] on input "*" at bounding box center [573, 128] width 277 height 28
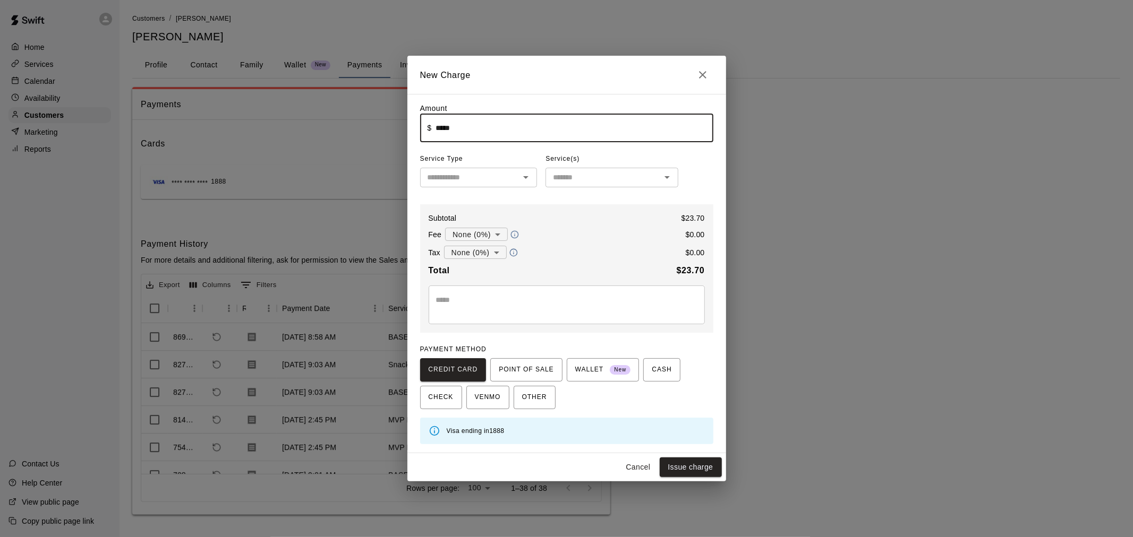
type input "*****"
click at [449, 181] on input "text" at bounding box center [469, 177] width 93 height 13
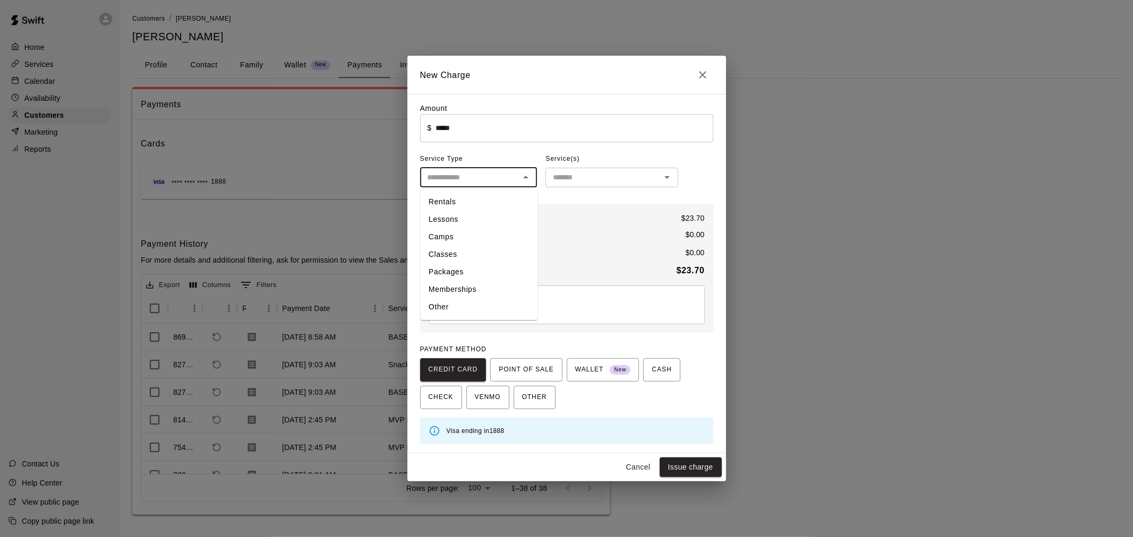
click at [487, 306] on li "Other" at bounding box center [478, 308] width 117 height 18
type input "*****"
click at [589, 177] on input "text" at bounding box center [603, 177] width 109 height 13
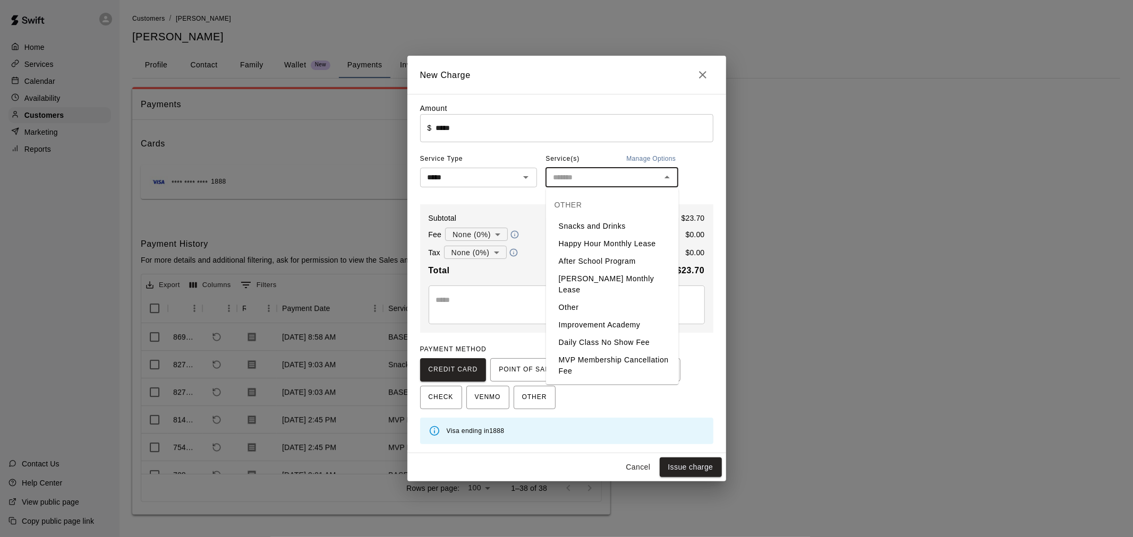
click at [597, 299] on li "Other" at bounding box center [612, 308] width 133 height 18
type input "*****"
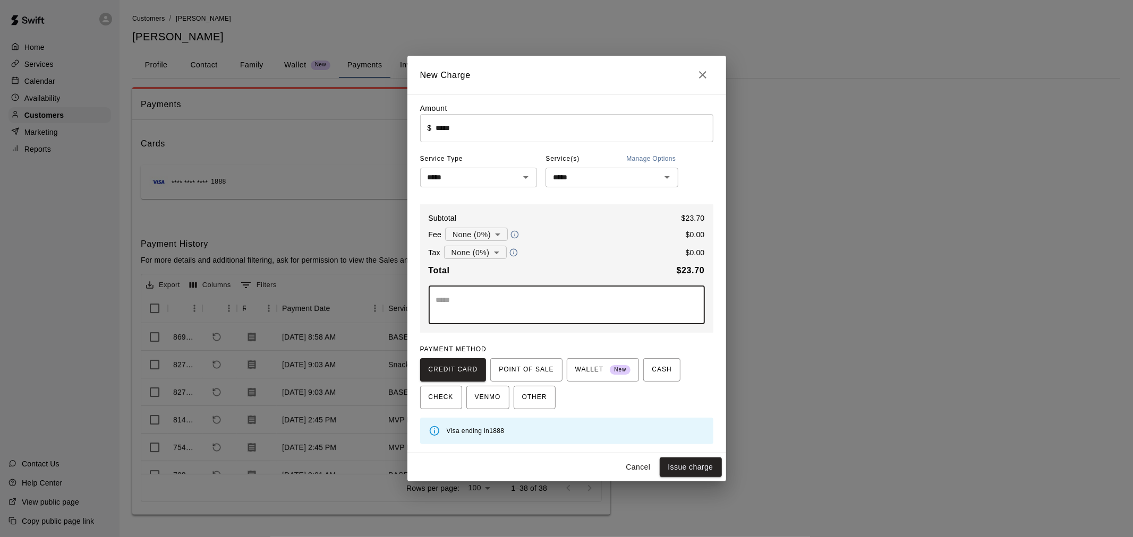
click at [583, 310] on textarea at bounding box center [566, 305] width 261 height 21
type textarea "**********"
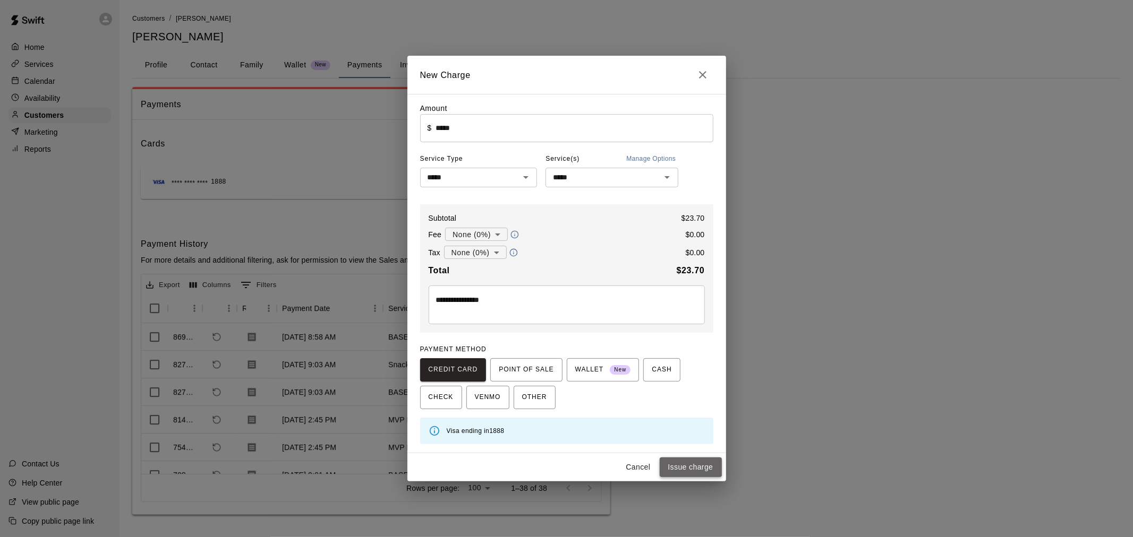
click at [716, 463] on button "Issue charge" at bounding box center [691, 468] width 62 height 20
type input "*"
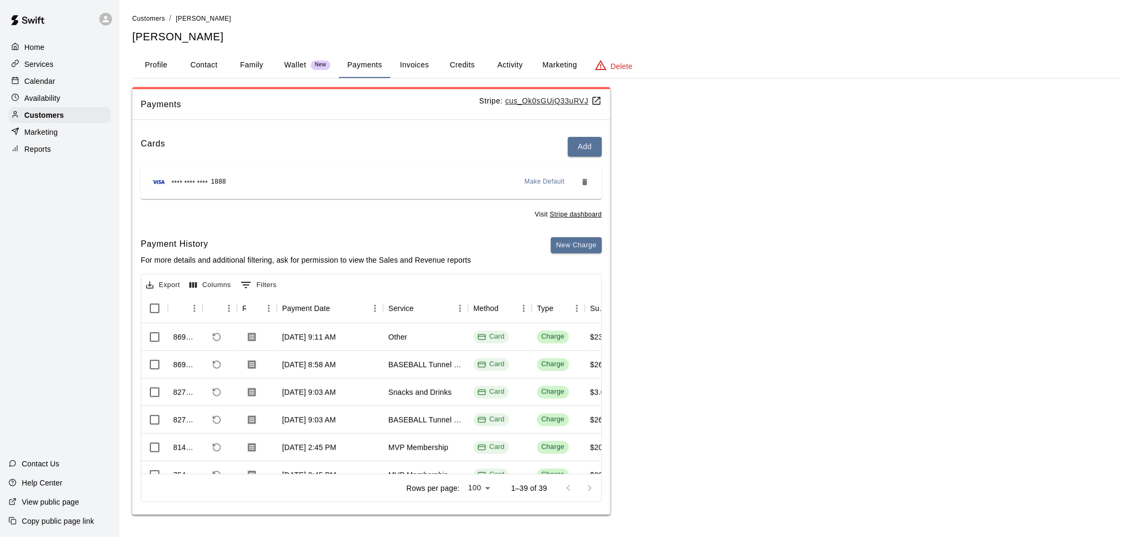
click at [46, 86] on p "Calendar" at bounding box center [39, 81] width 31 height 11
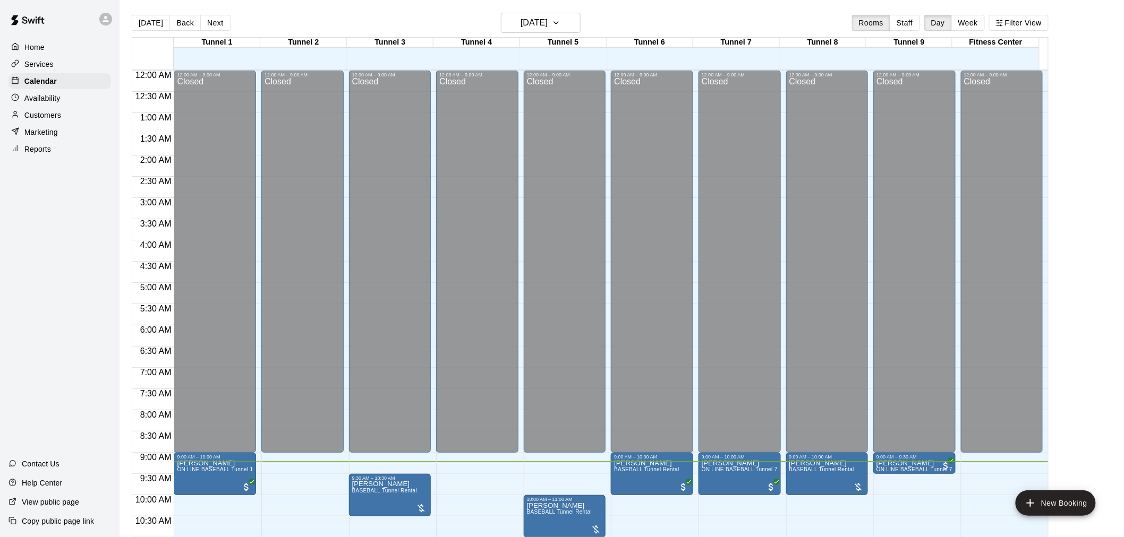
scroll to position [391, 0]
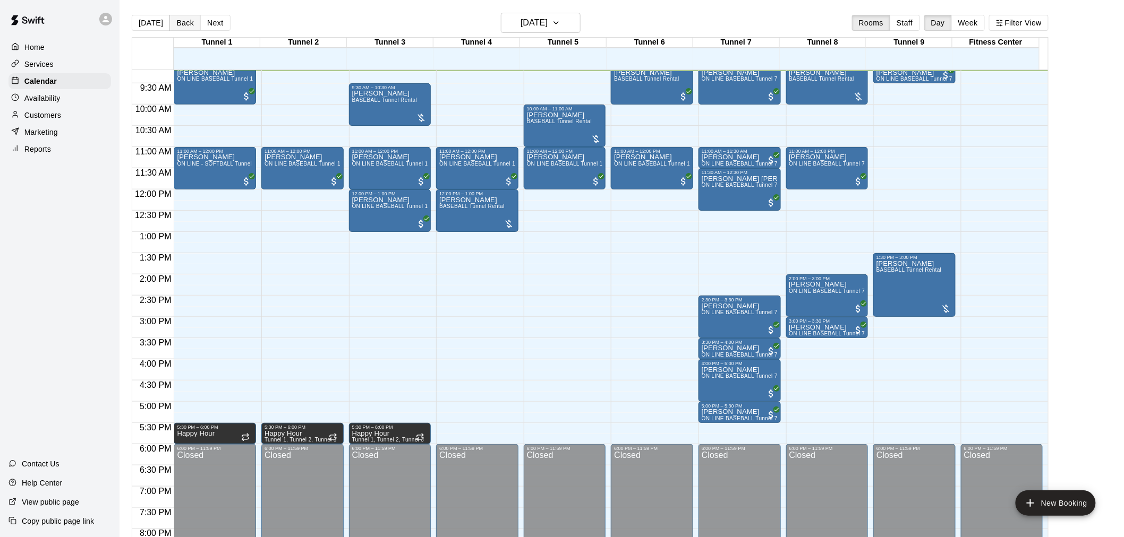
click at [170, 22] on button "Back" at bounding box center [184, 23] width 31 height 16
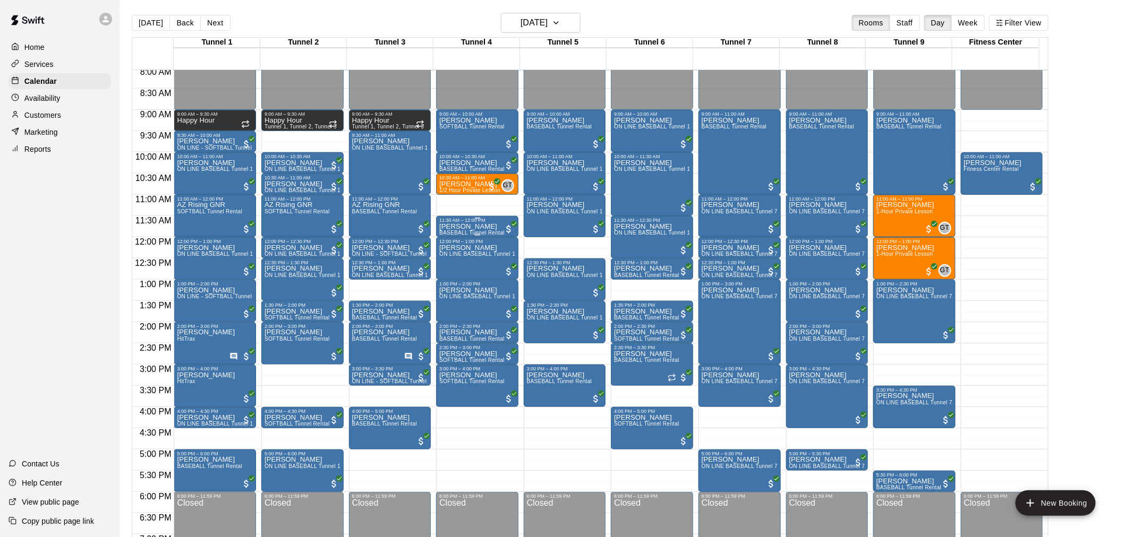
scroll to position [332, 0]
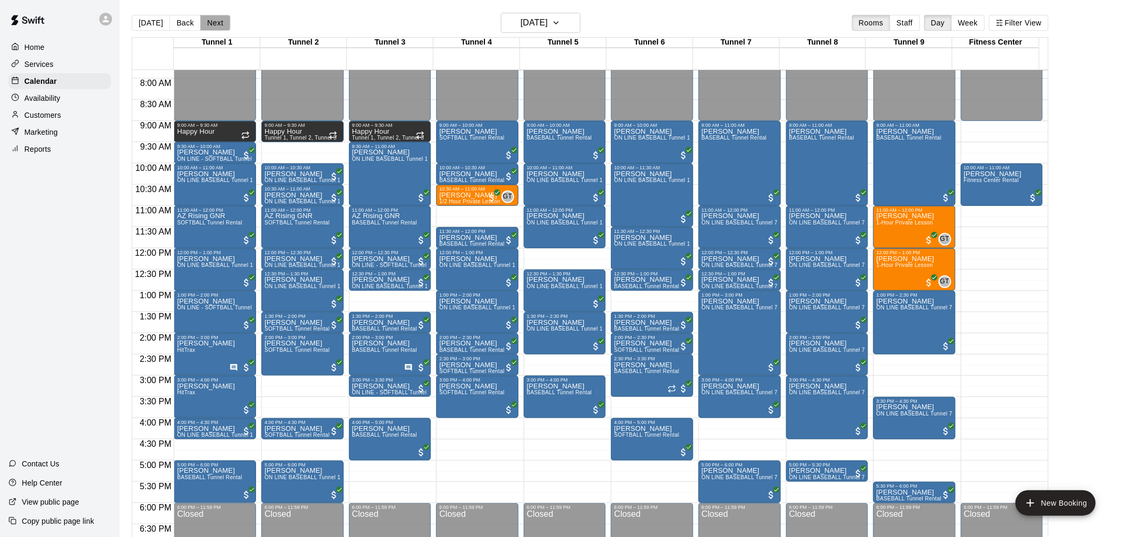
click at [210, 23] on button "Next" at bounding box center [215, 23] width 30 height 16
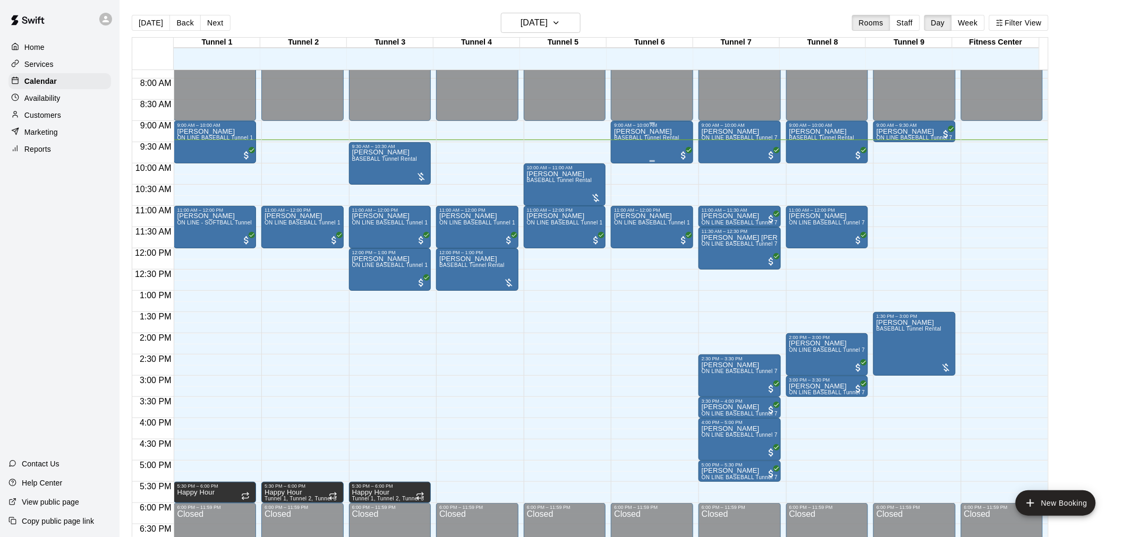
click at [649, 142] on div "[PERSON_NAME] BASEBALL Tunnel Rental" at bounding box center [646, 396] width 65 height 537
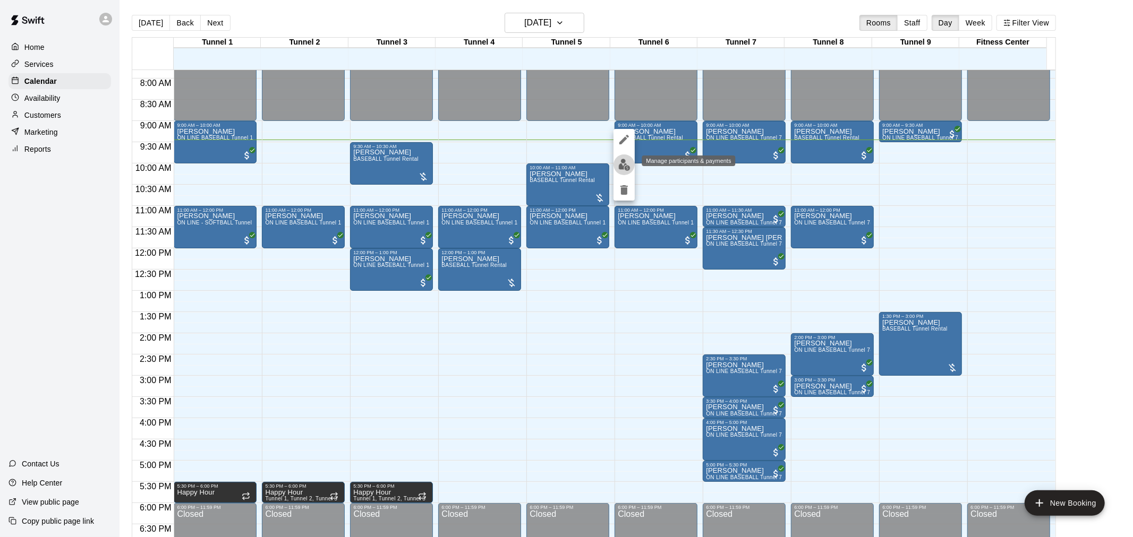
click at [628, 162] on img "edit" at bounding box center [624, 165] width 12 height 12
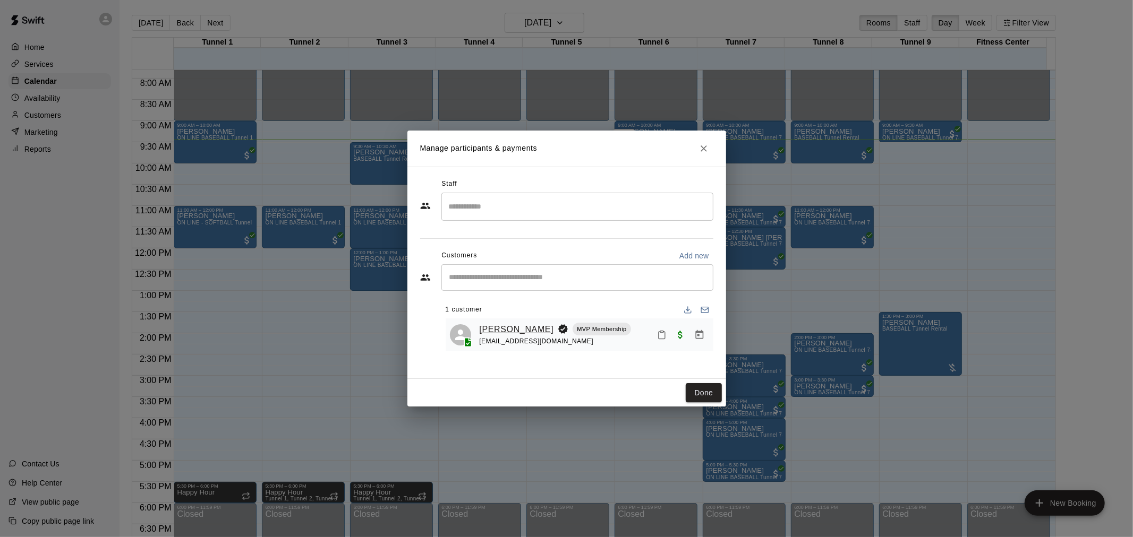
click at [502, 331] on link "[PERSON_NAME]" at bounding box center [517, 330] width 74 height 14
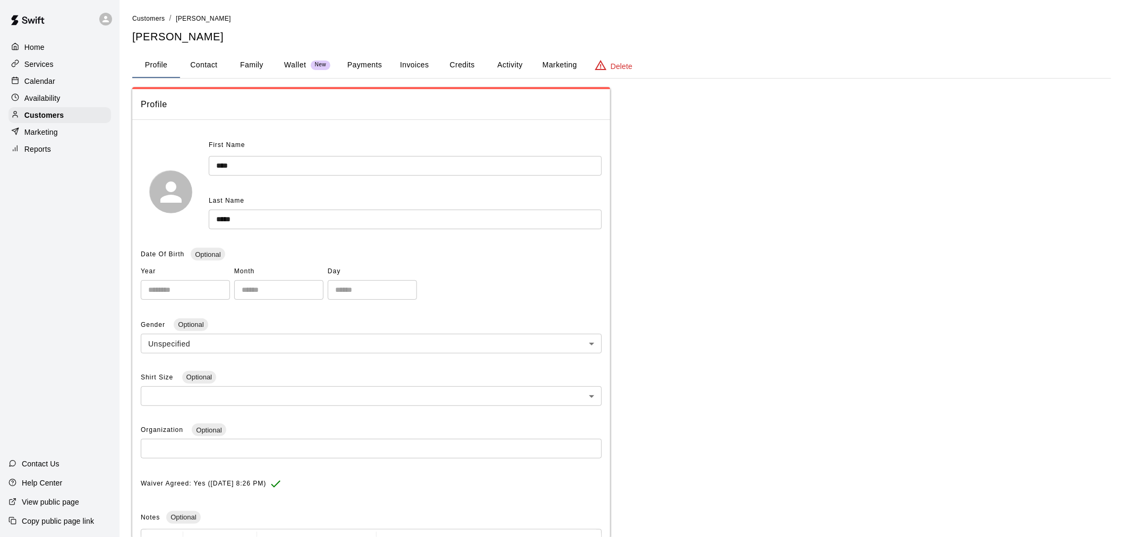
click at [363, 73] on button "Payments" at bounding box center [365, 65] width 52 height 25
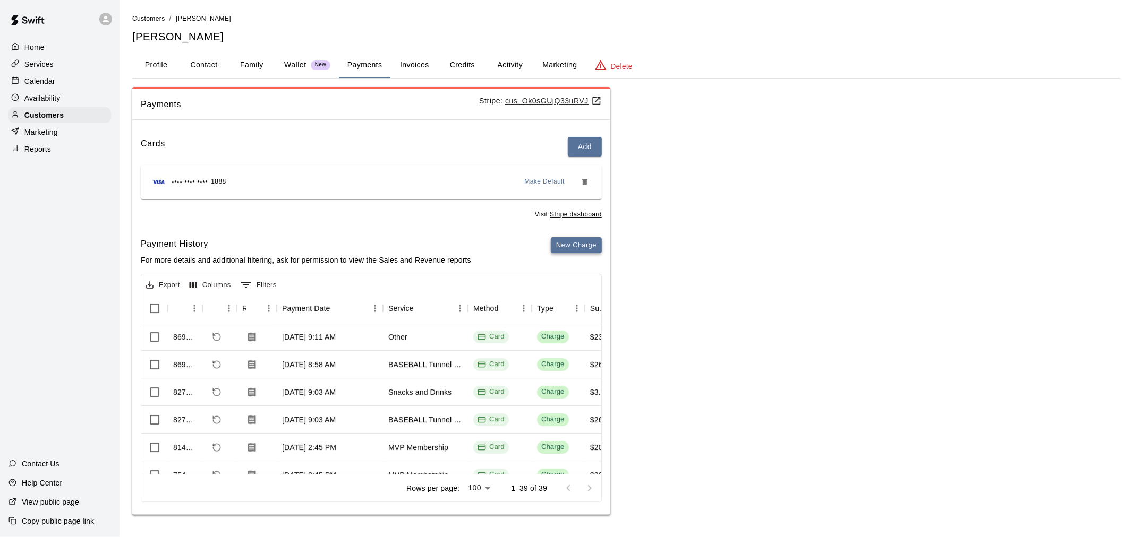
click at [564, 243] on button "New Charge" at bounding box center [576, 245] width 51 height 16
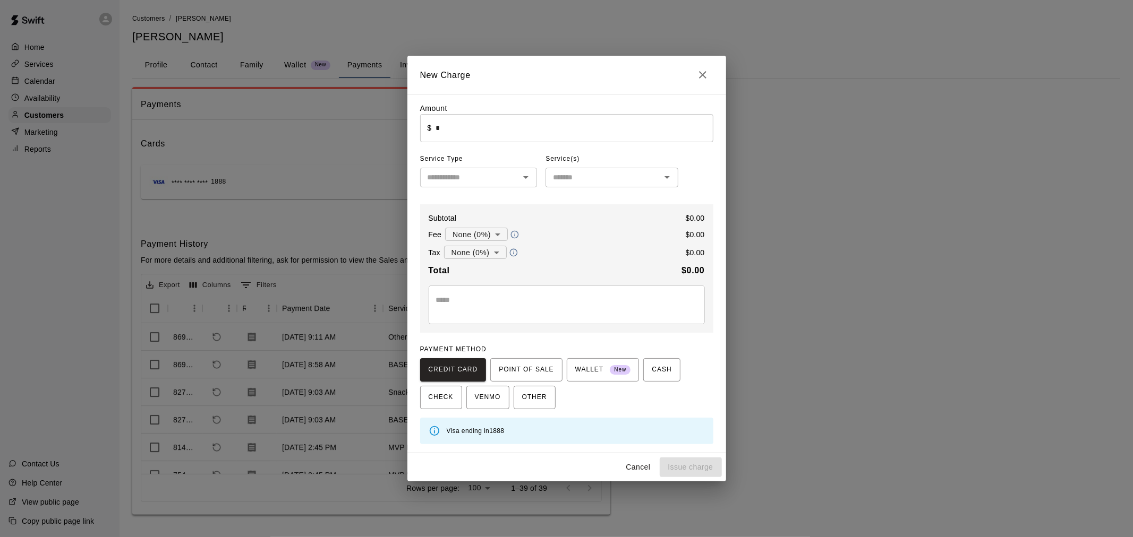
click at [512, 133] on input "*" at bounding box center [573, 128] width 277 height 28
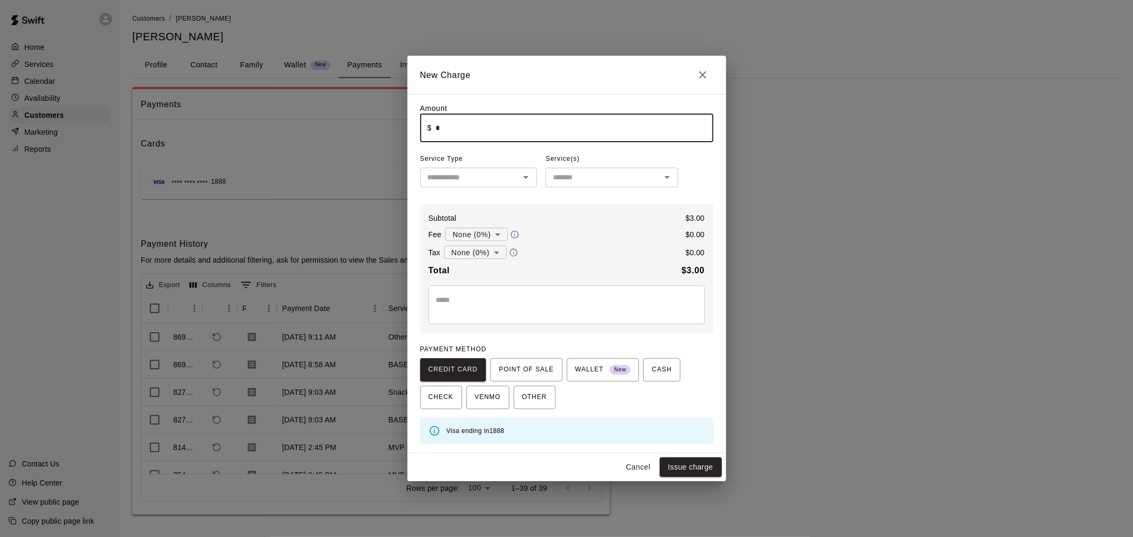
type input "****"
click at [484, 176] on input "text" at bounding box center [469, 177] width 93 height 13
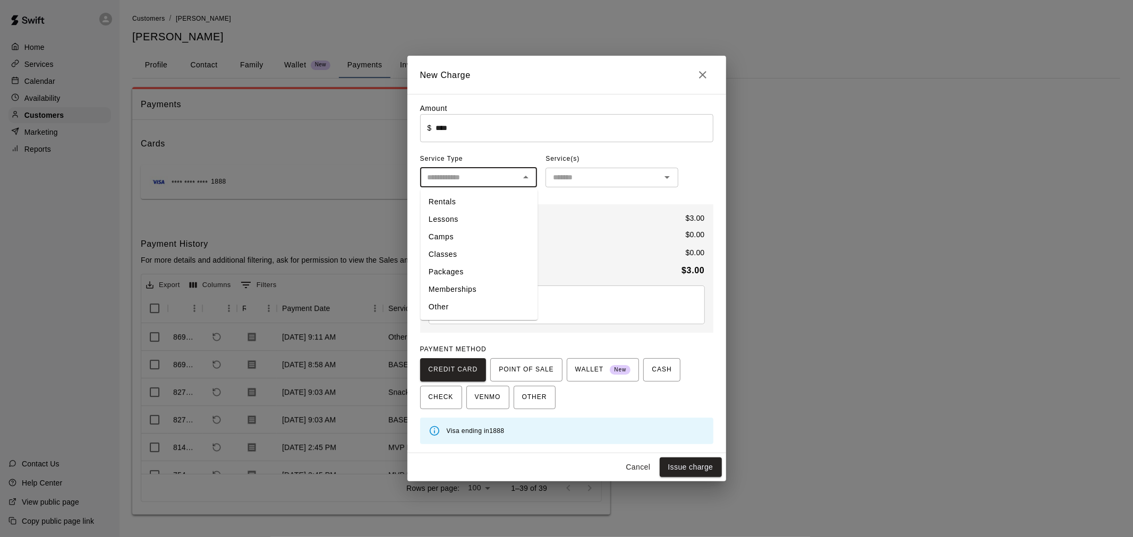
click at [468, 300] on li "Other" at bounding box center [478, 308] width 117 height 18
type input "*****"
click at [579, 186] on div "​" at bounding box center [611, 178] width 133 height 20
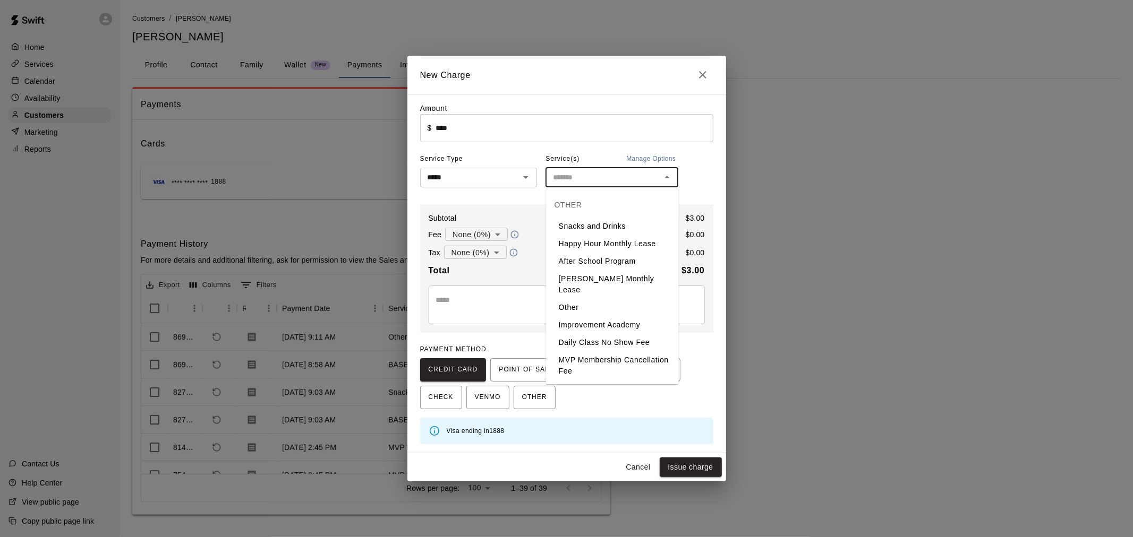
click at [595, 232] on li "Snacks and Drinks" at bounding box center [612, 227] width 133 height 18
type input "**********"
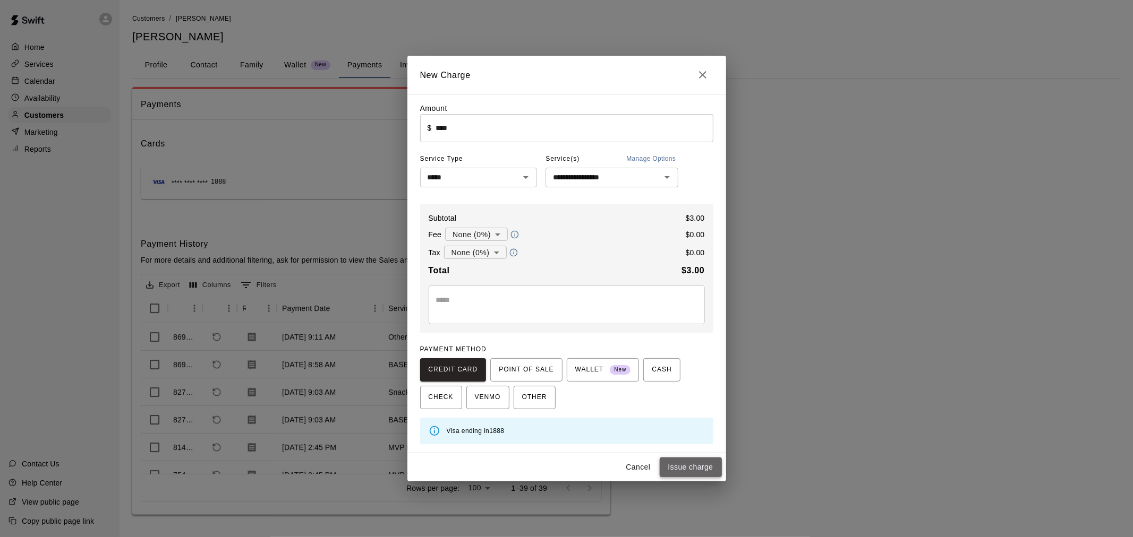
click at [701, 464] on button "Issue charge" at bounding box center [691, 468] width 62 height 20
type input "*"
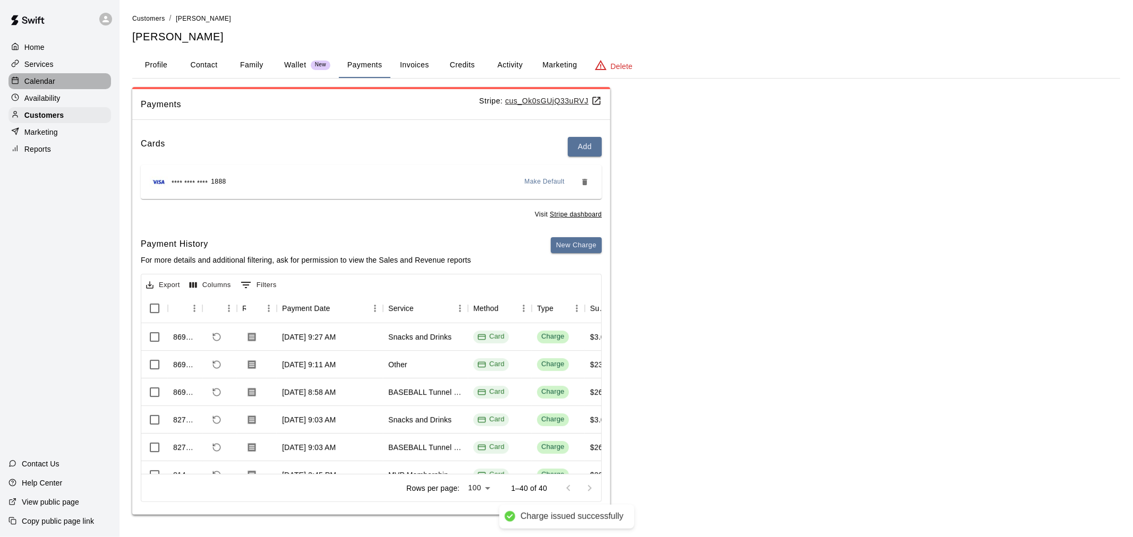
click at [87, 83] on div "Calendar" at bounding box center [59, 81] width 102 height 16
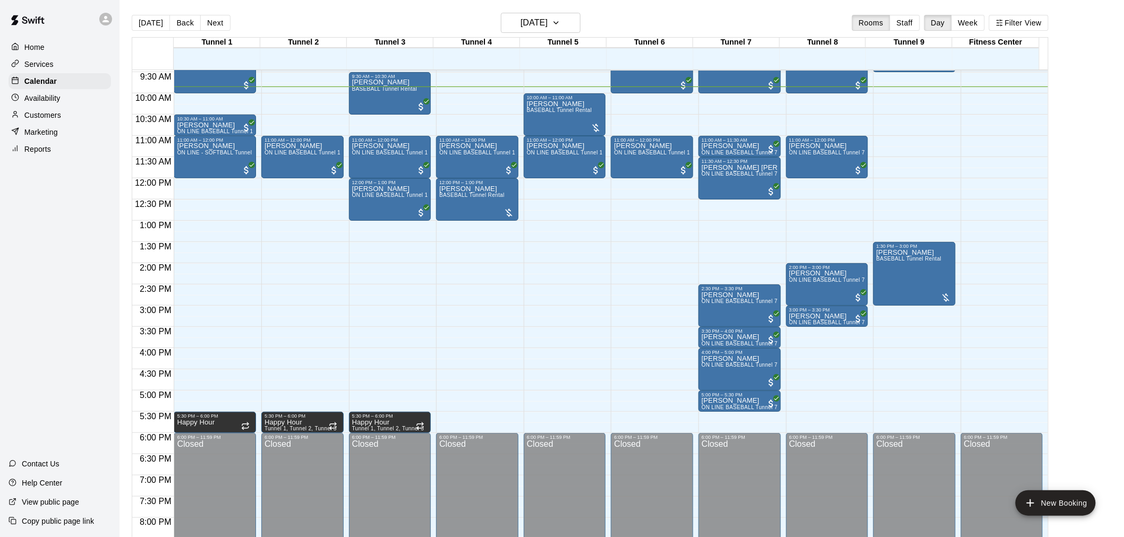
scroll to position [343, 0]
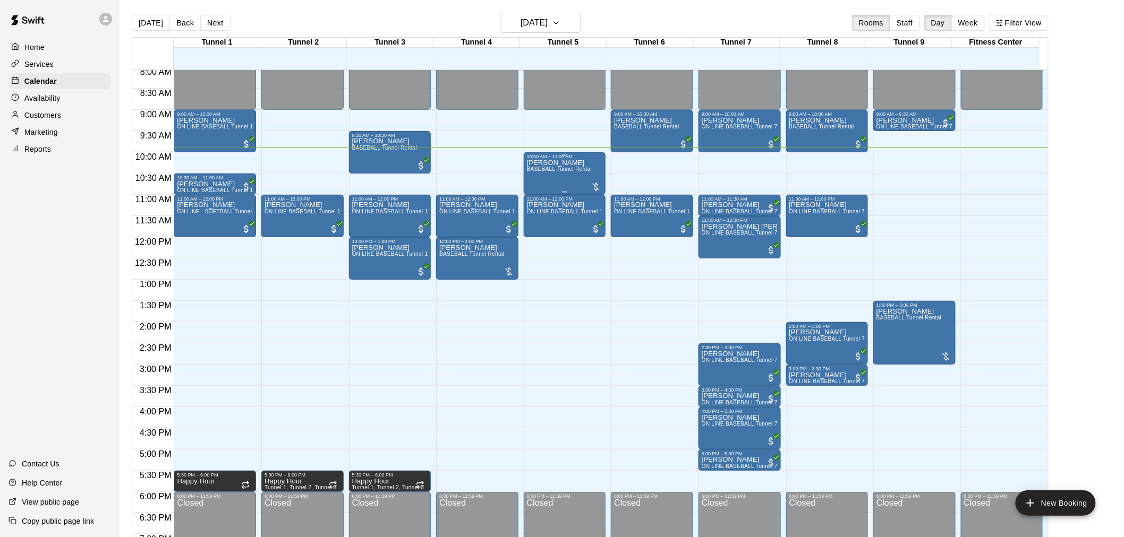
click at [578, 184] on div "[PERSON_NAME] BASEBALL Tunnel Rental" at bounding box center [559, 427] width 65 height 537
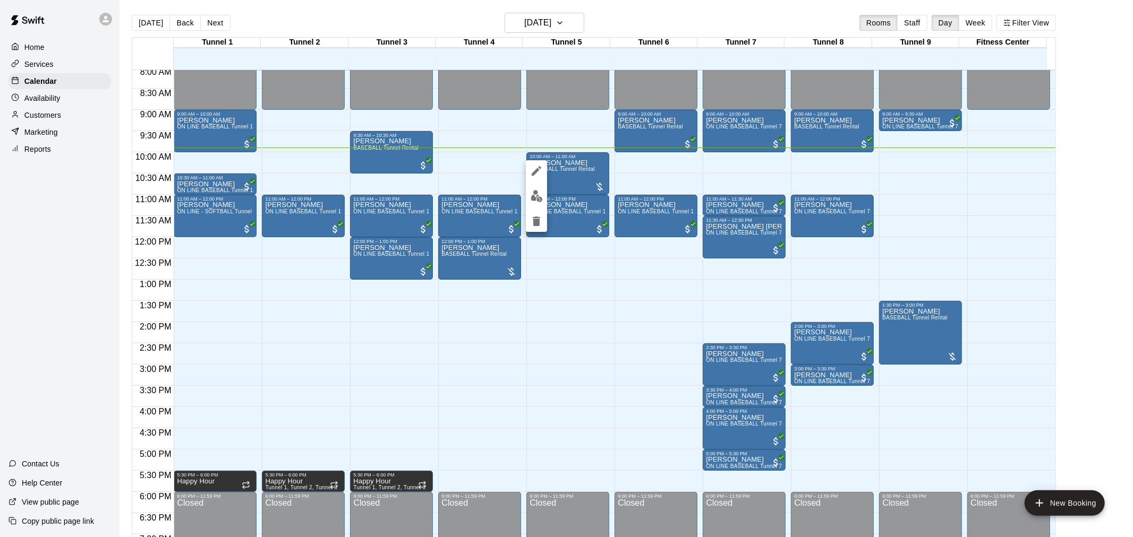
click at [708, 200] on div at bounding box center [566, 268] width 1133 height 537
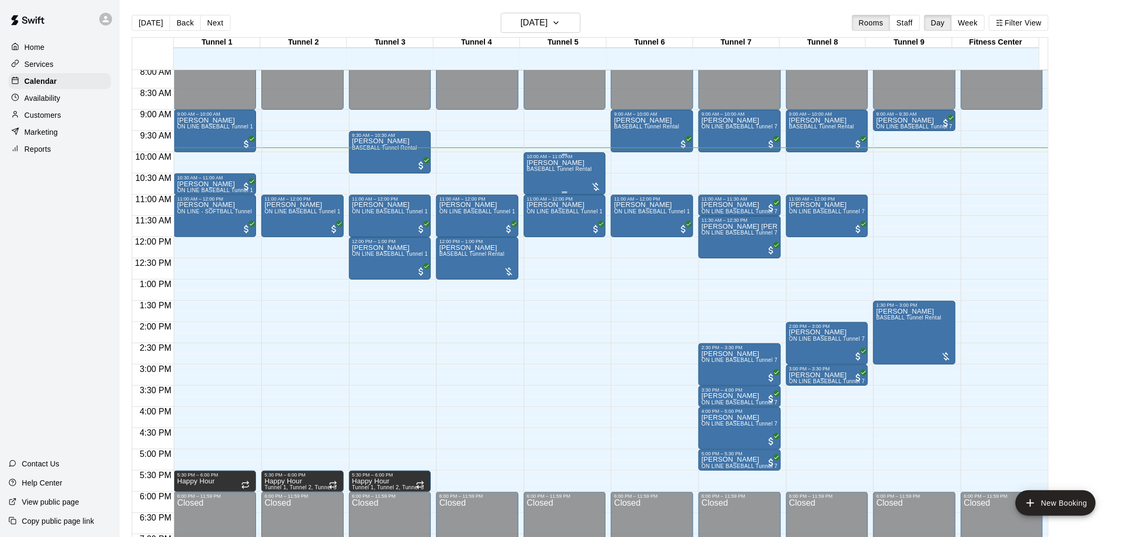
click at [581, 167] on span "BASEBALL Tunnel Rental" at bounding box center [559, 169] width 65 height 6
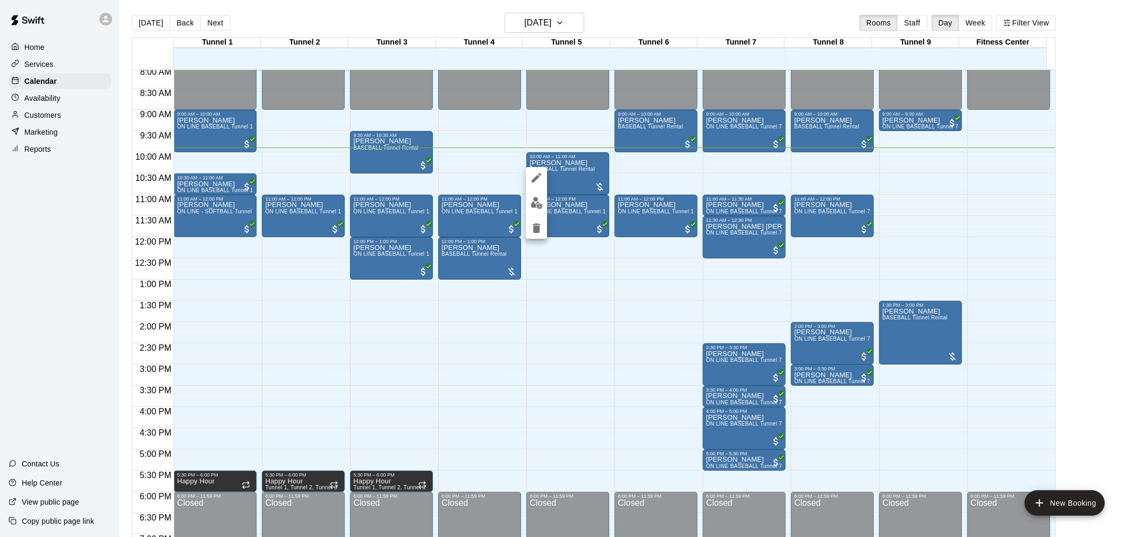
click at [531, 197] on img "edit" at bounding box center [537, 203] width 12 height 12
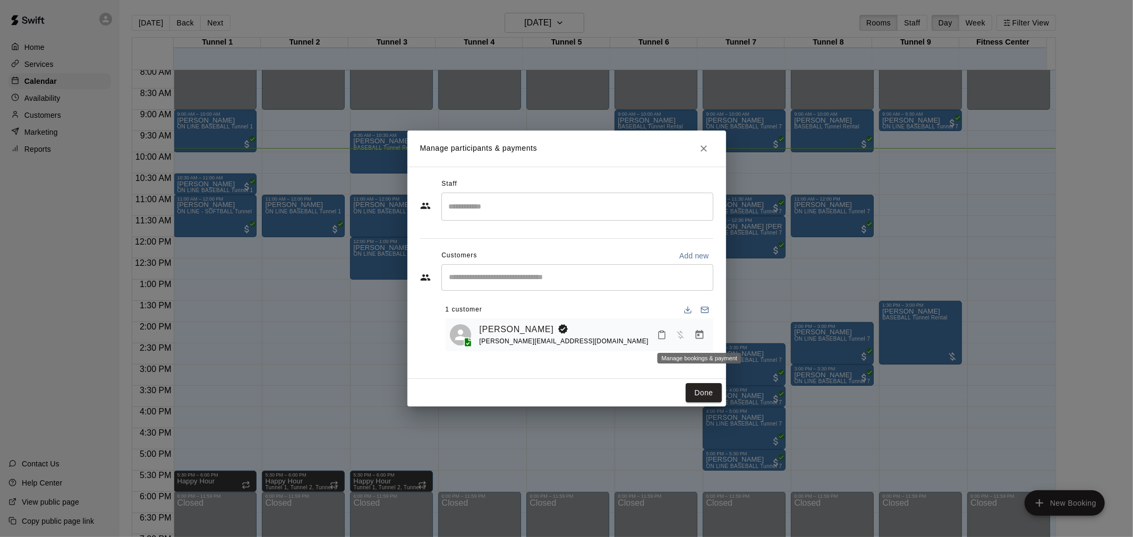
click at [691, 338] on button "Manage bookings & payment" at bounding box center [699, 335] width 19 height 19
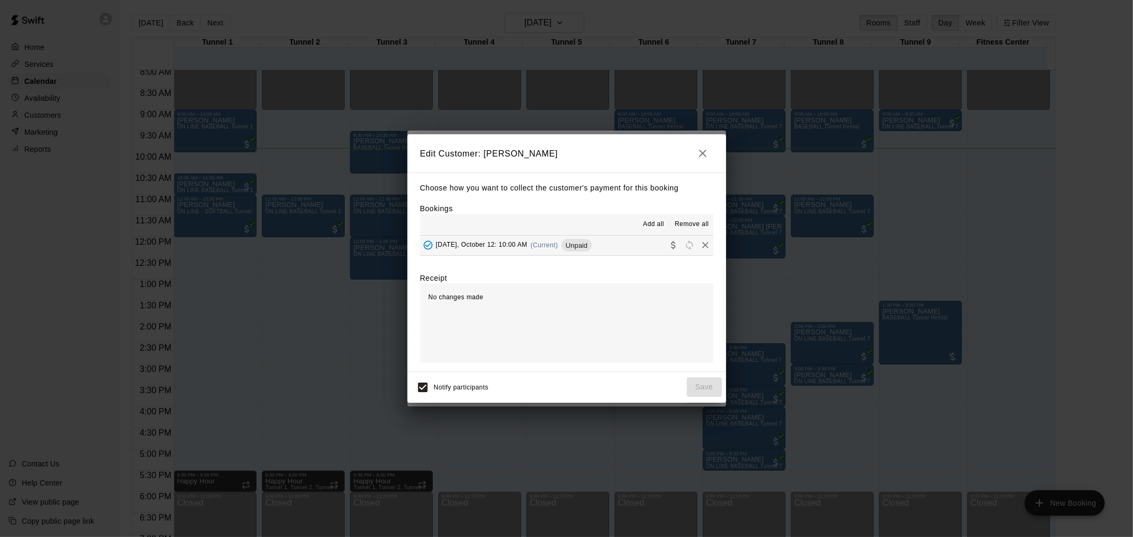
click at [561, 246] on div "[DATE], October 12: 10:00 AM (Current) Unpaid" at bounding box center [506, 245] width 172 height 16
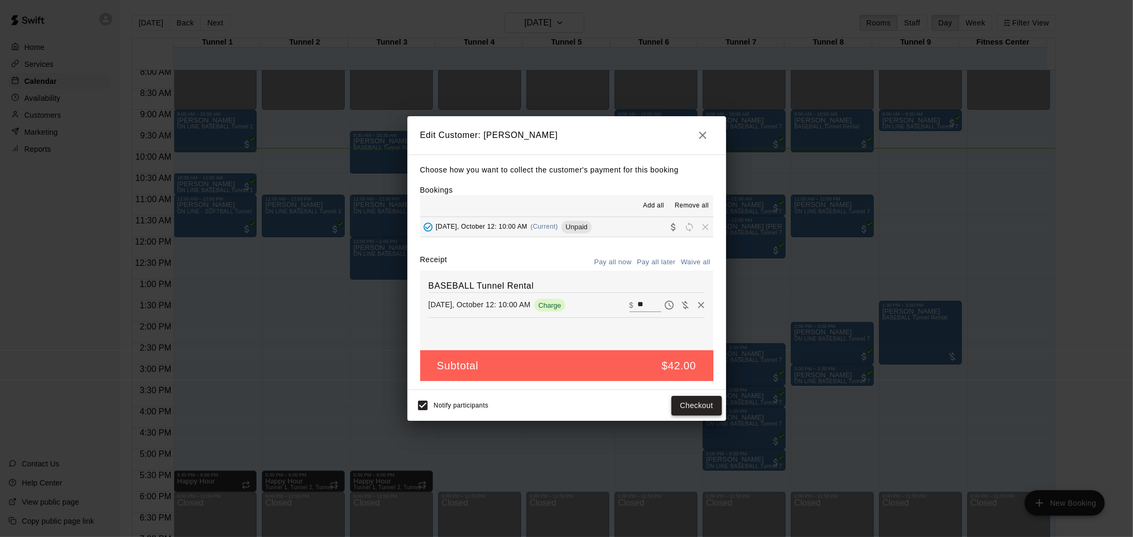
click at [701, 404] on button "Checkout" at bounding box center [696, 406] width 50 height 20
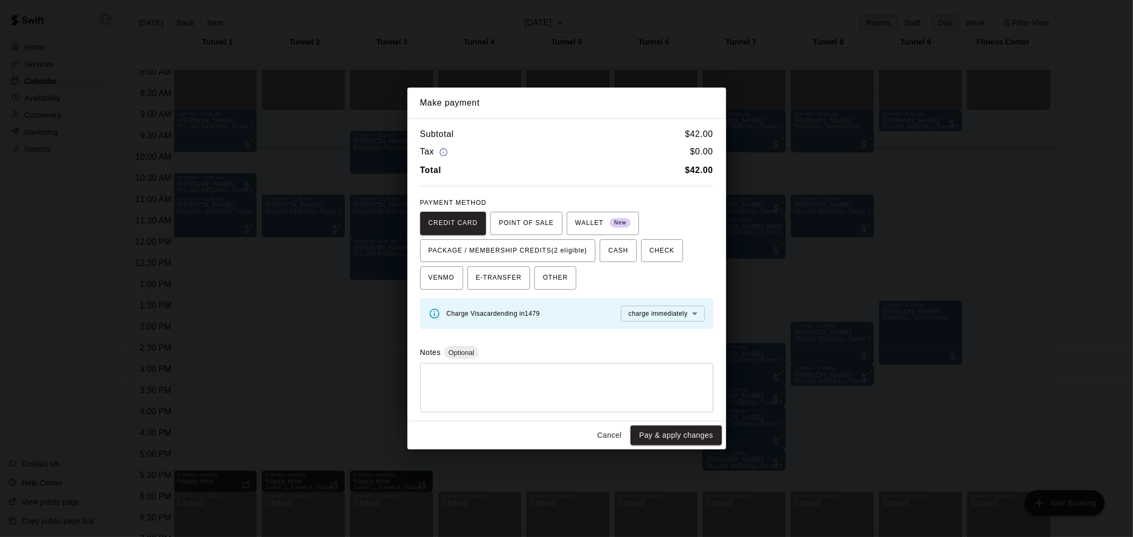
click at [617, 430] on button "Cancel" at bounding box center [609, 436] width 34 height 20
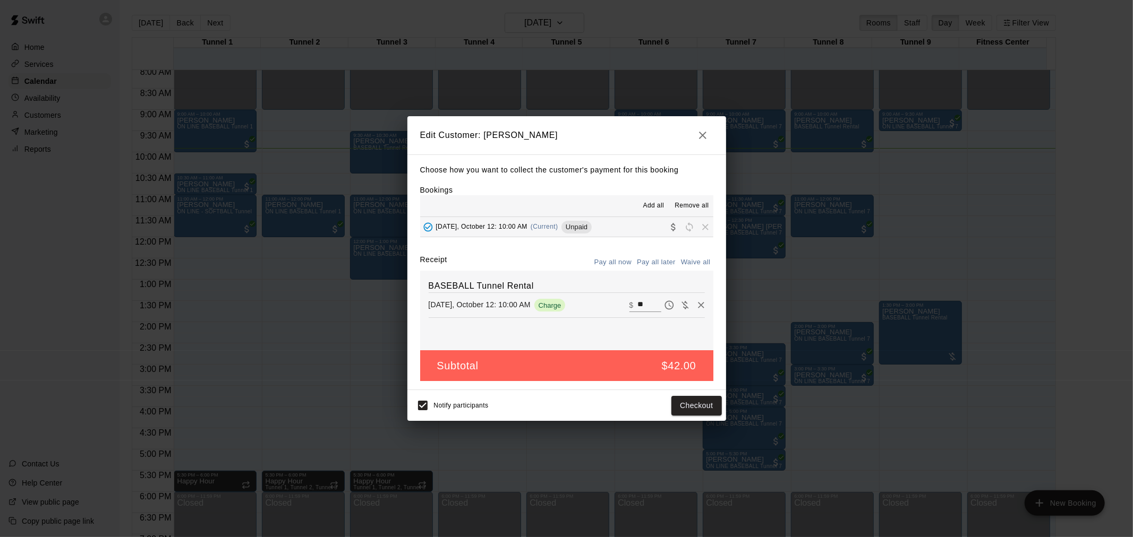
click at [699, 136] on icon "button" at bounding box center [702, 135] width 13 height 13
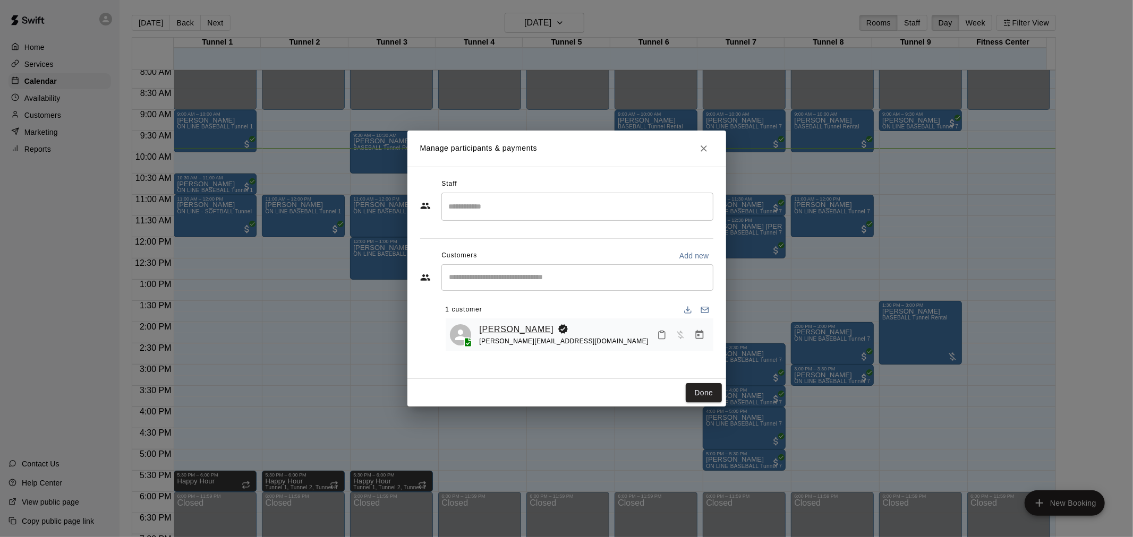
click at [519, 329] on link "[PERSON_NAME]" at bounding box center [517, 330] width 74 height 14
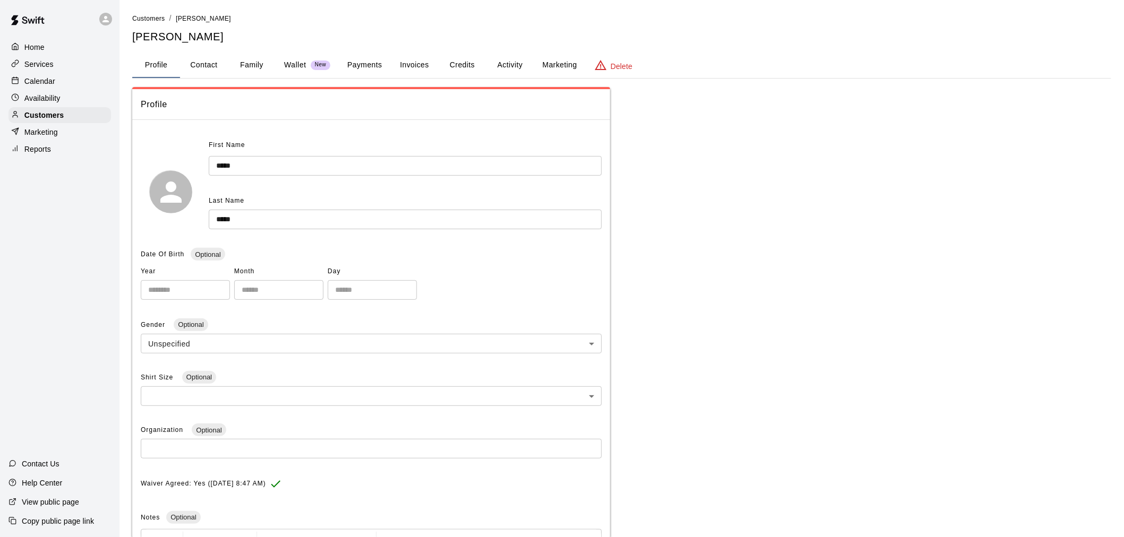
click at [455, 66] on button "Credits" at bounding box center [462, 65] width 48 height 25
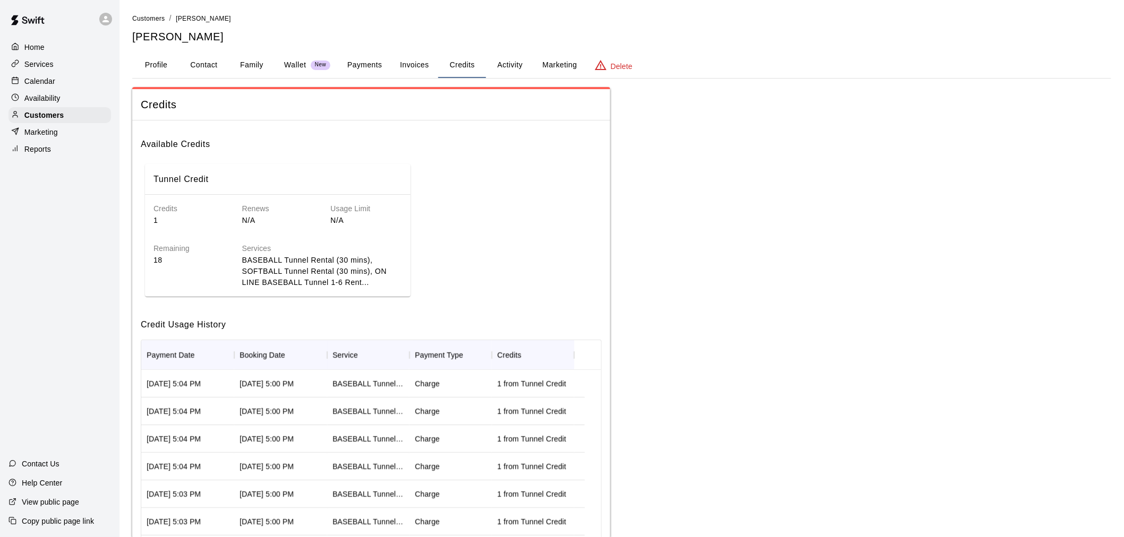
click at [63, 83] on div "Calendar" at bounding box center [59, 81] width 102 height 16
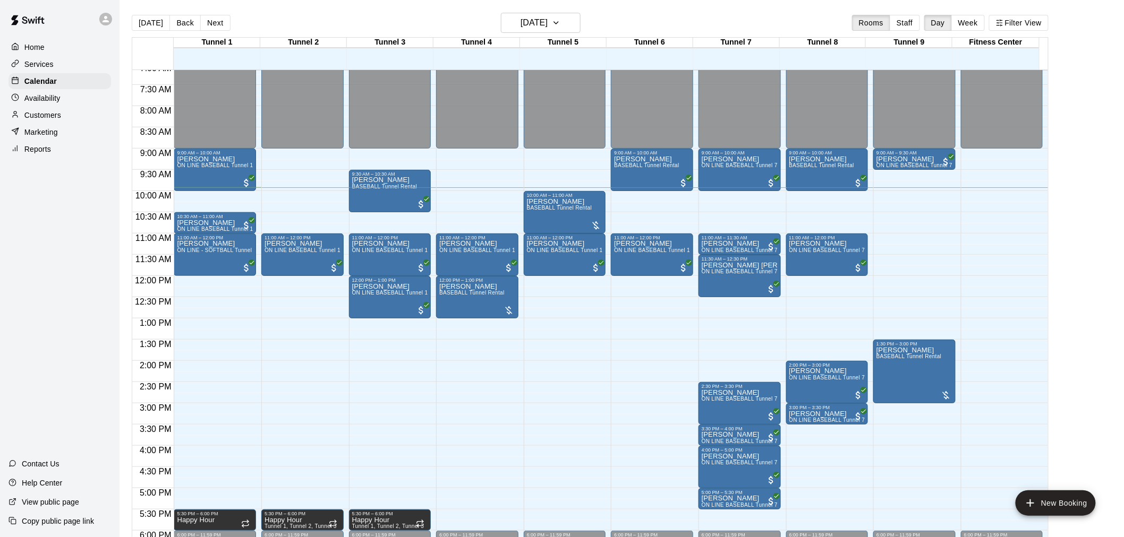
scroll to position [304, 0]
click at [564, 221] on div "[PERSON_NAME] BASEBALL Tunnel Rental" at bounding box center [559, 467] width 65 height 537
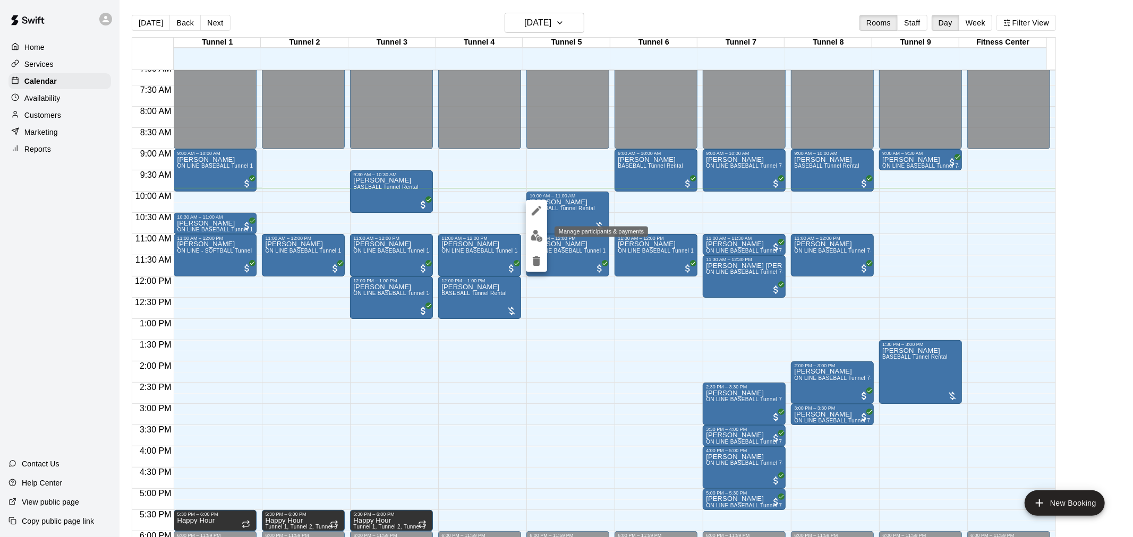
click at [531, 237] on img "edit" at bounding box center [537, 236] width 12 height 12
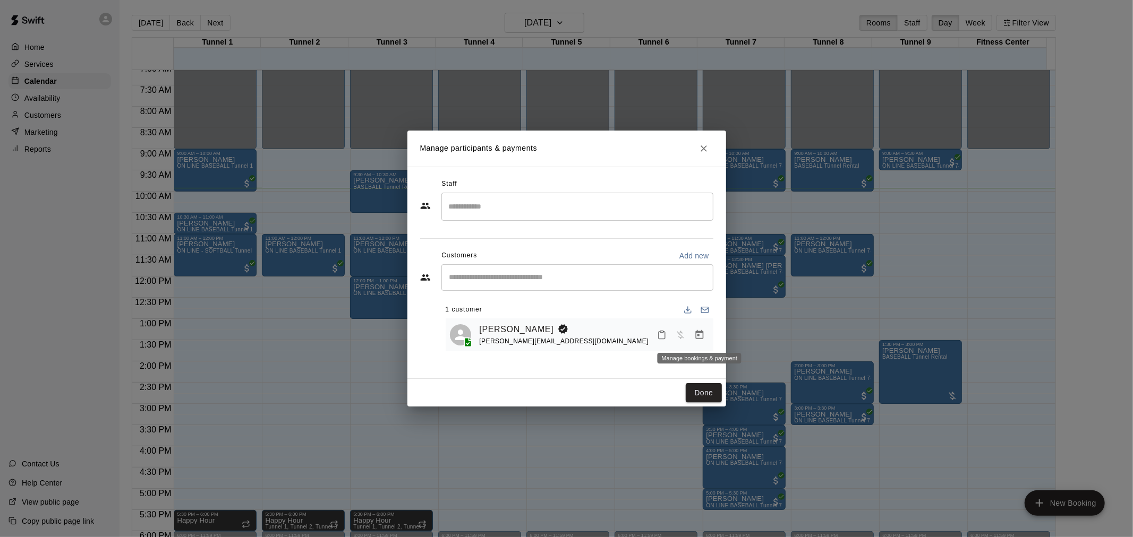
click at [701, 332] on icon "Manage bookings & payment" at bounding box center [699, 334] width 8 height 9
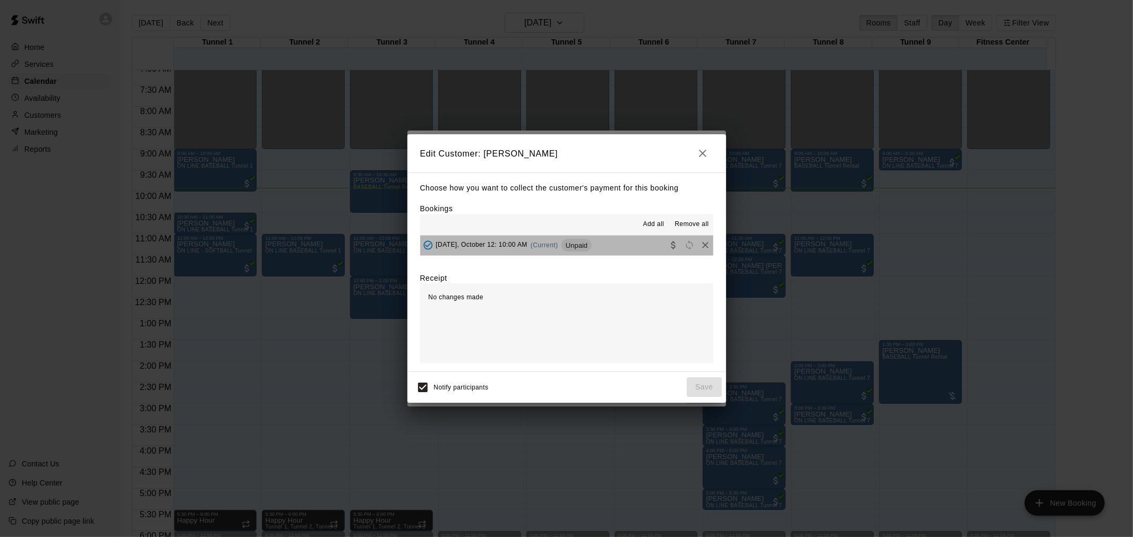
click at [572, 243] on span "Unpaid" at bounding box center [576, 246] width 30 height 8
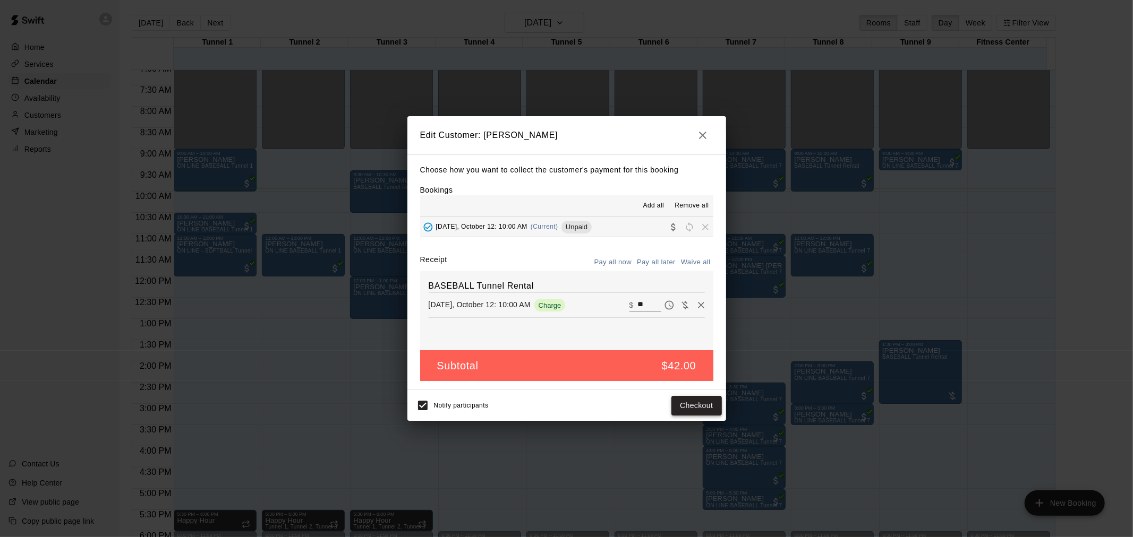
click at [704, 413] on button "Checkout" at bounding box center [696, 406] width 50 height 20
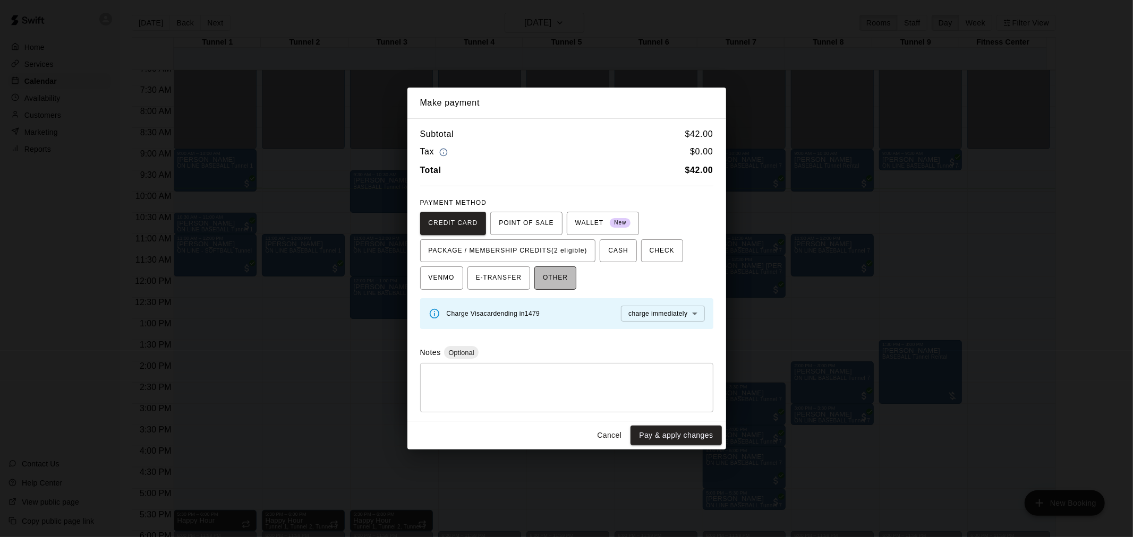
click at [569, 280] on button "OTHER" at bounding box center [555, 278] width 42 height 23
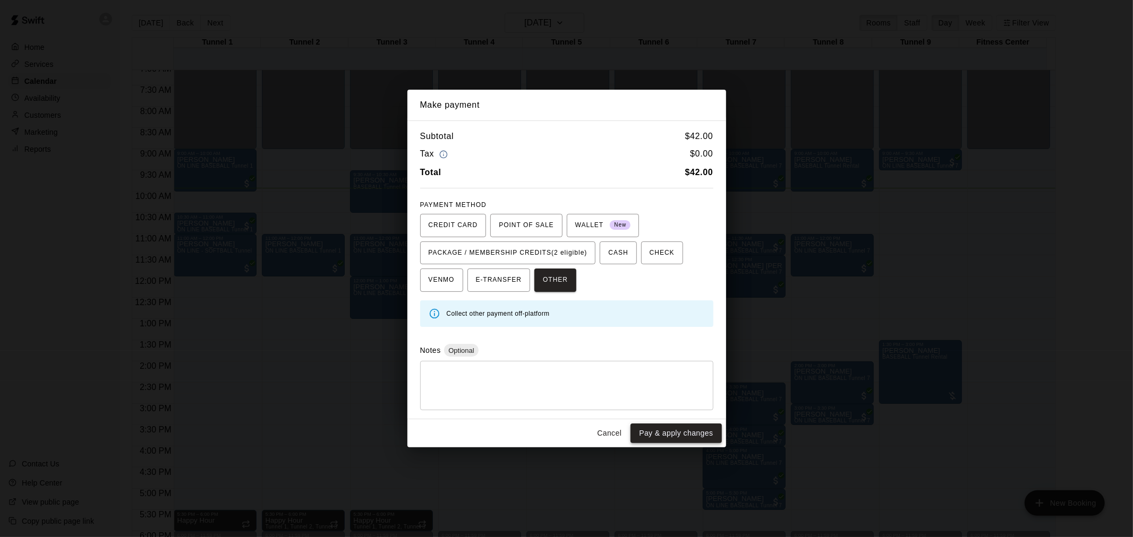
click at [692, 432] on button "Pay & apply changes" at bounding box center [675, 434] width 91 height 20
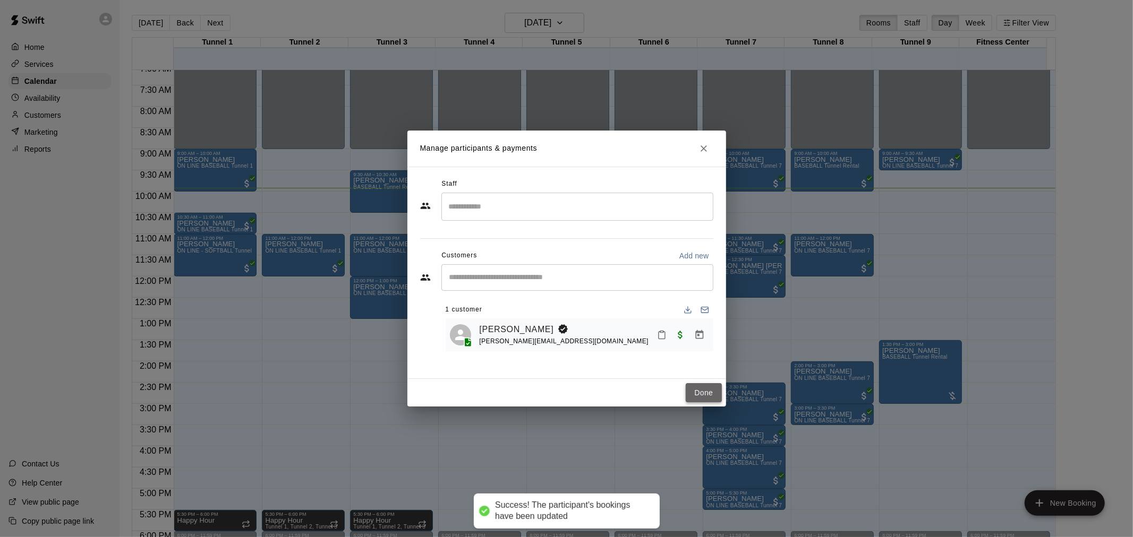
click at [701, 390] on button "Done" at bounding box center [704, 393] width 36 height 20
